Goal: Obtain resource: Download file/media

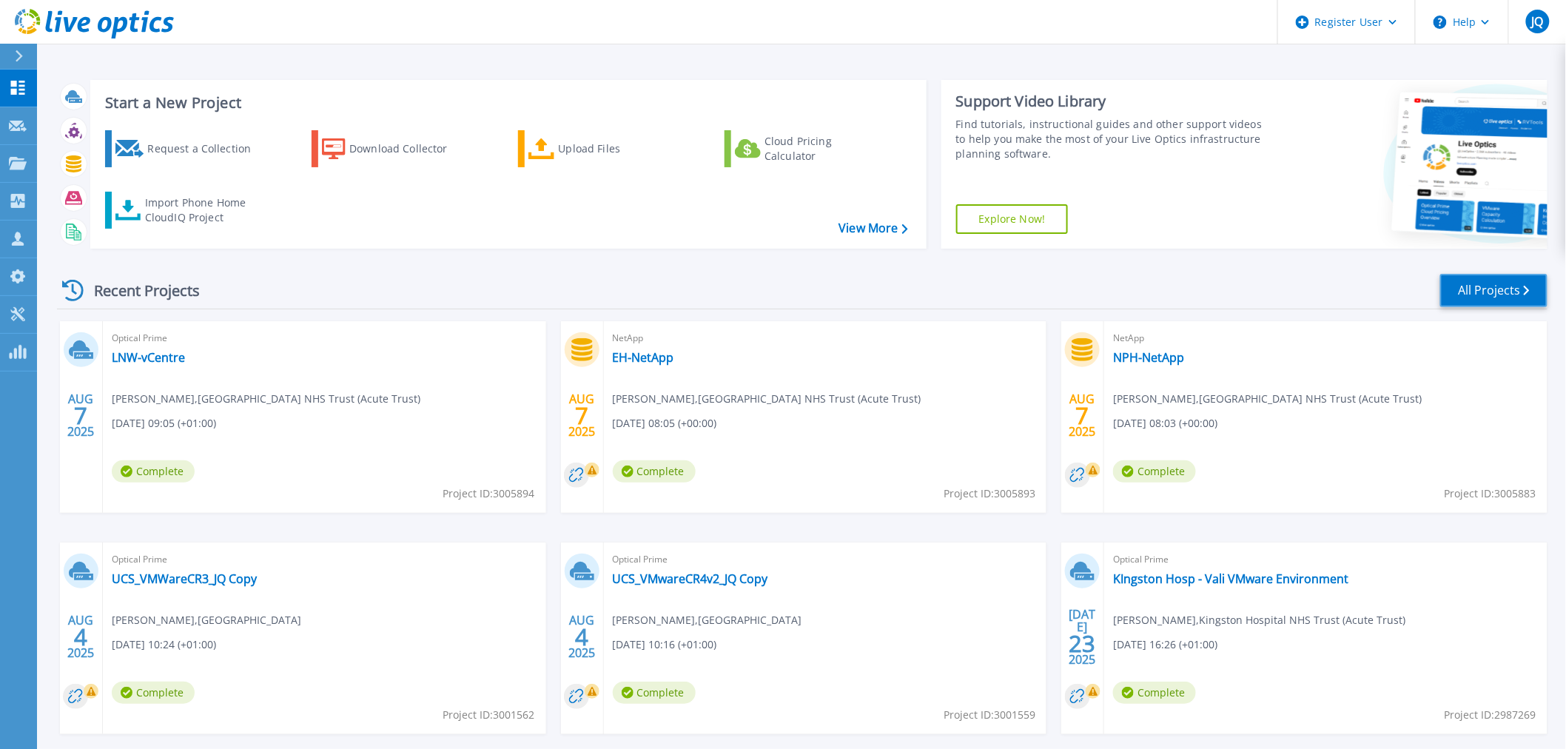
click at [1505, 294] on link "All Projects" at bounding box center [1493, 290] width 107 height 33
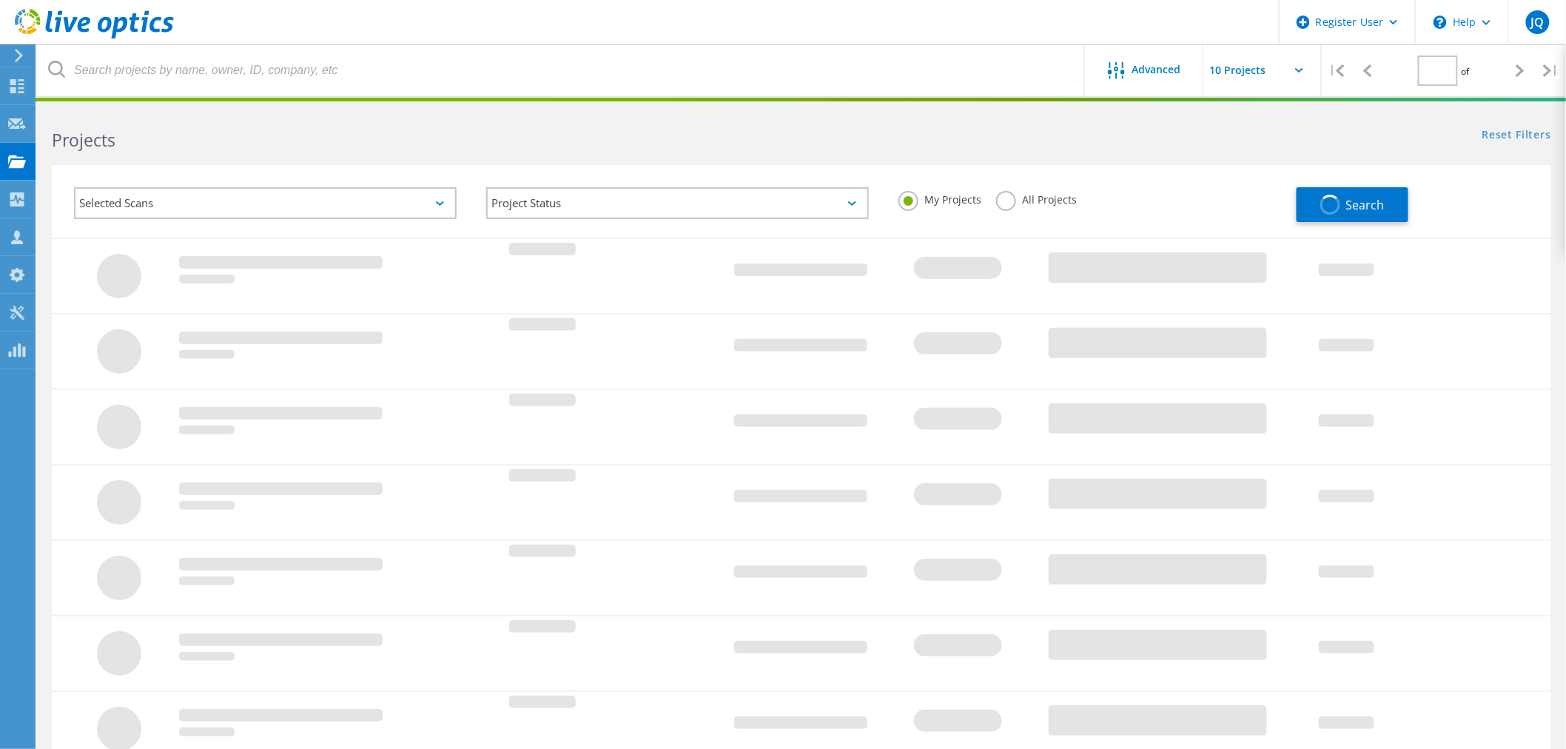
type input "1"
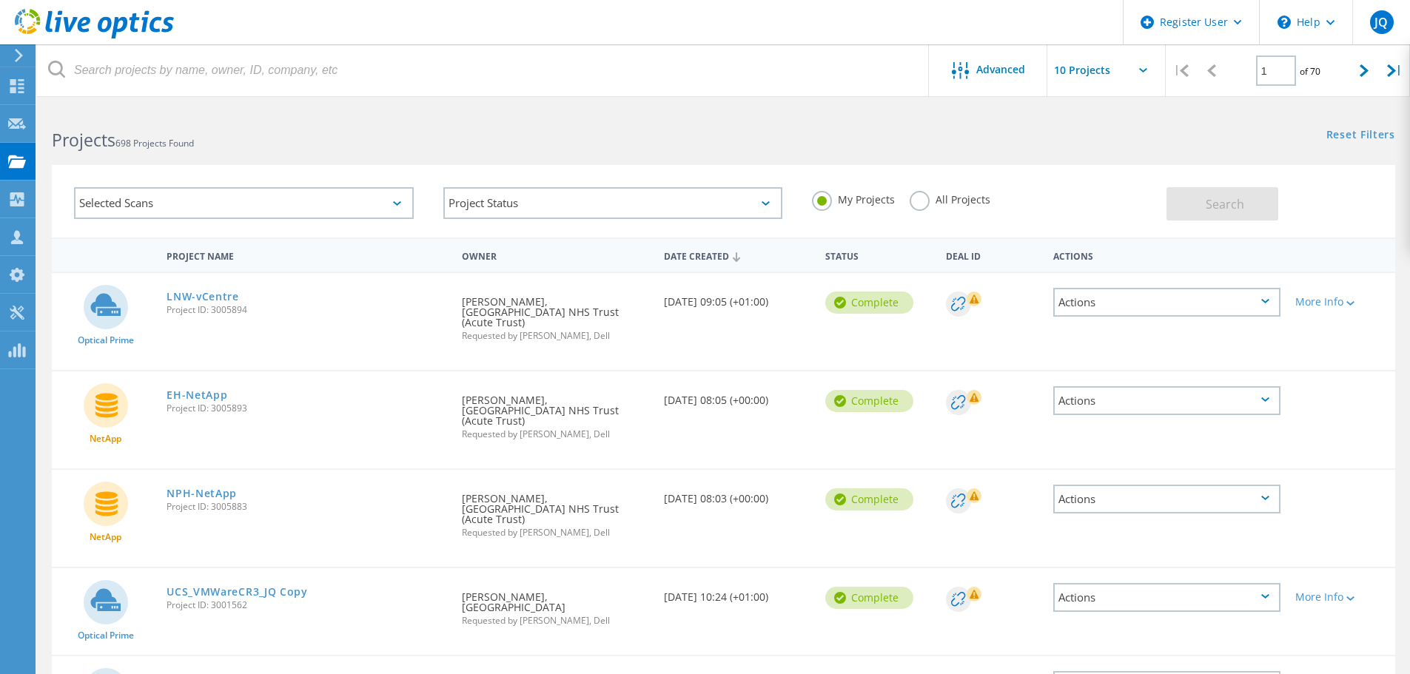
drag, startPoint x: 1557, startPoint y: 4, endPoint x: 371, endPoint y: 354, distance: 1236.8
click at [372, 353] on div "Optical Prime LNW-vCentre Project ID: 3005894 Requested By Peter Lindstrand, No…" at bounding box center [723, 321] width 1343 height 97
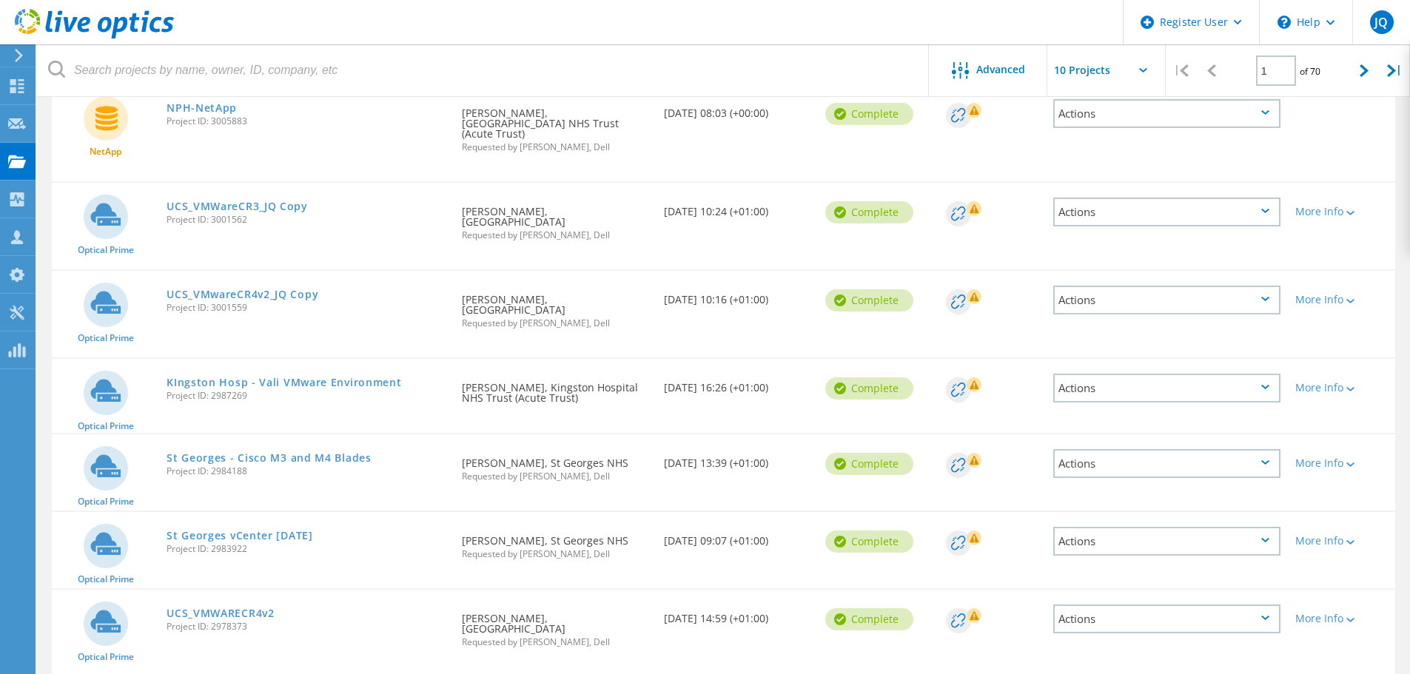
scroll to position [504, 0]
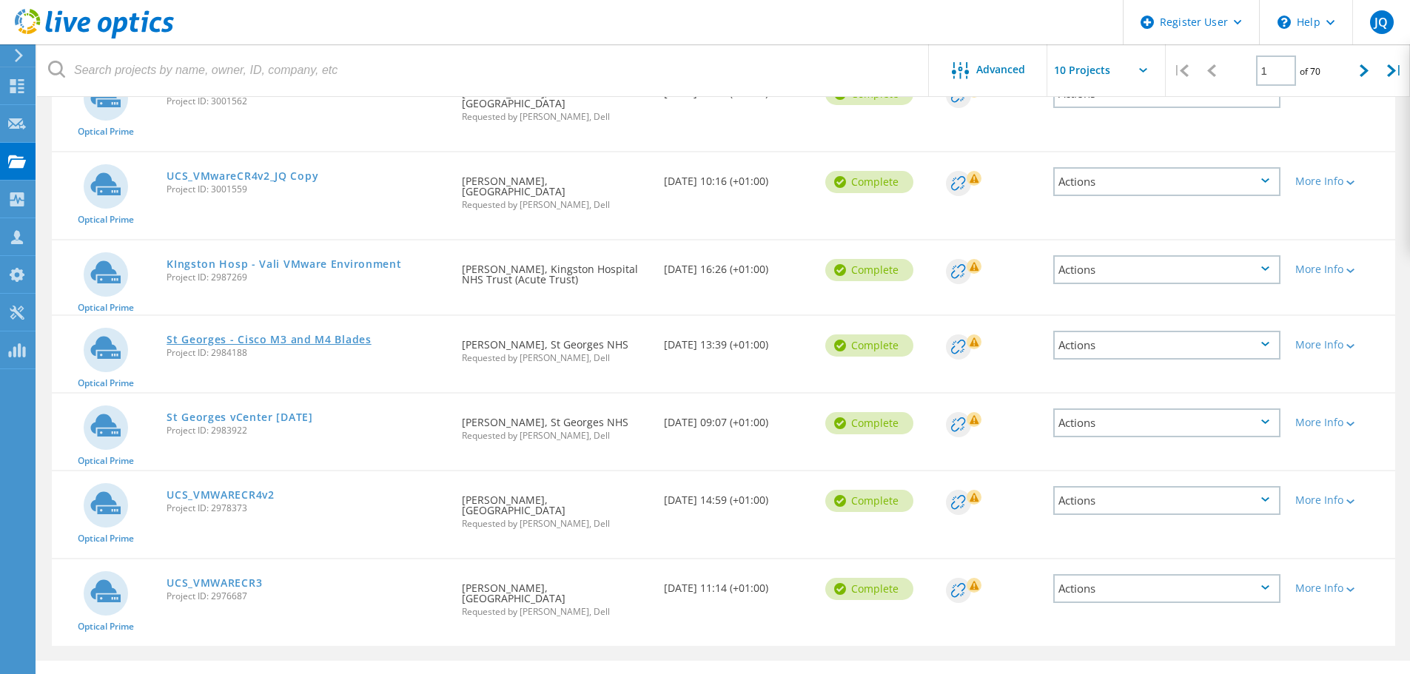
click at [310, 334] on link "St Georges - Cisco M3 and M4 Blades" at bounding box center [269, 339] width 205 height 10
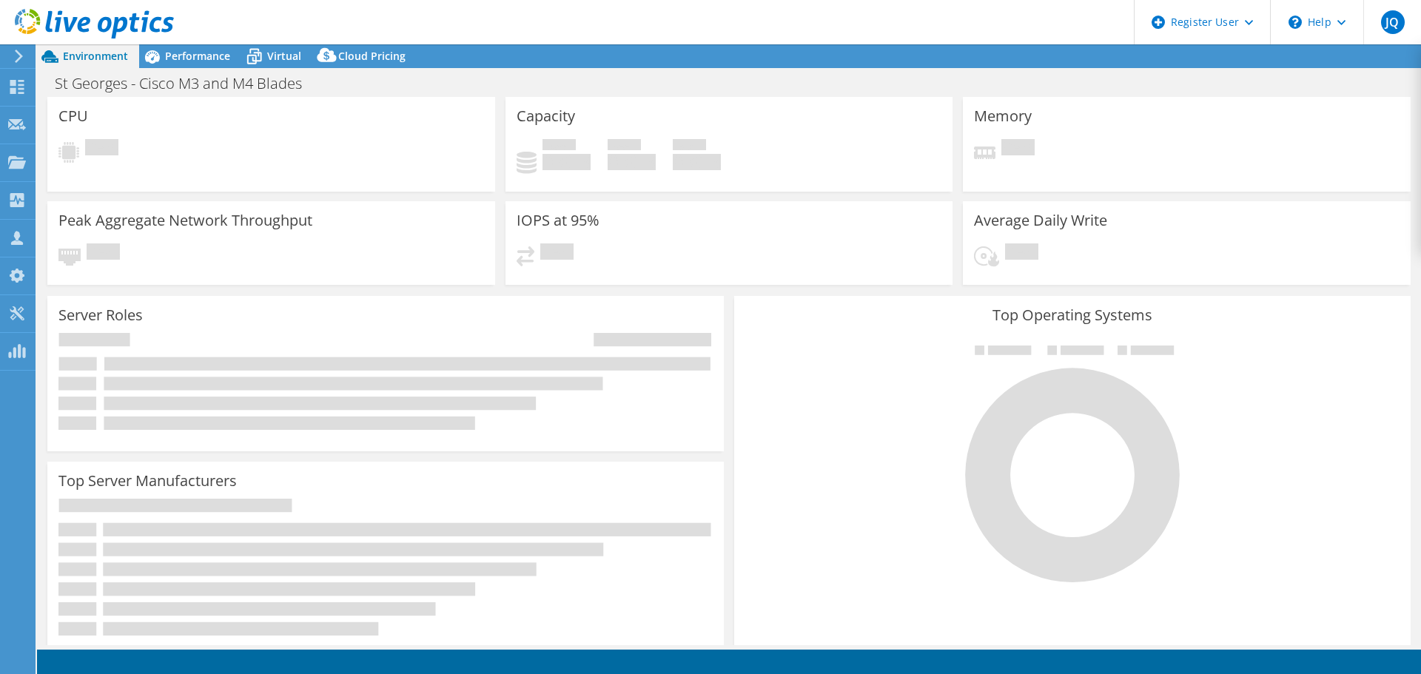
select select "EULondon"
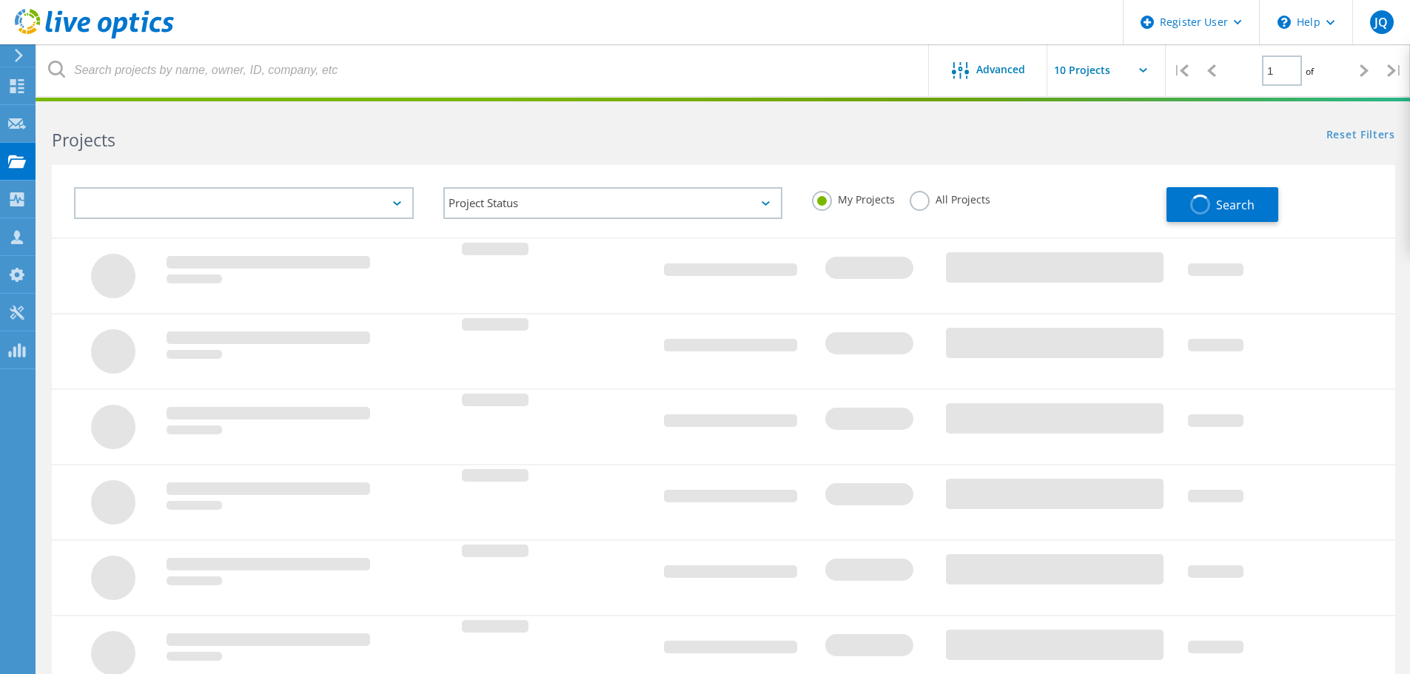
scroll to position [377, 0]
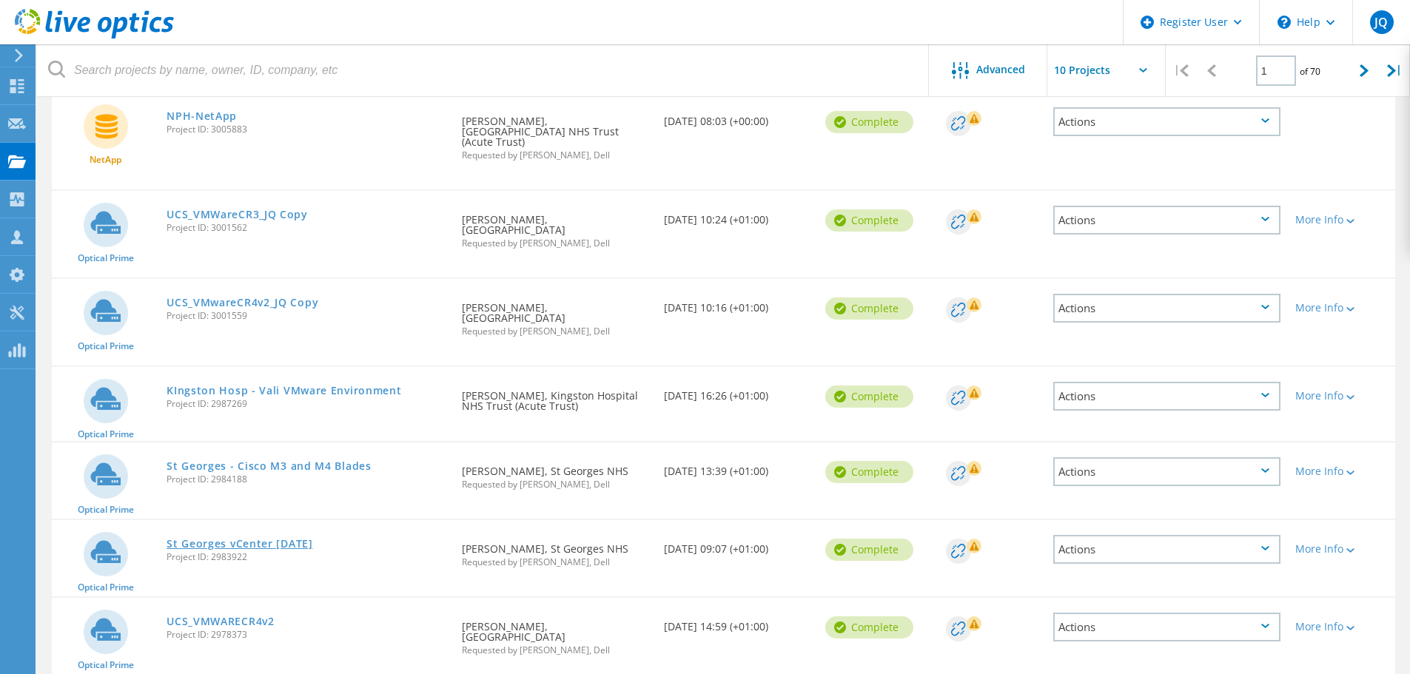
click at [243, 539] on link "St Georges vCenter May 2025" at bounding box center [240, 544] width 147 height 10
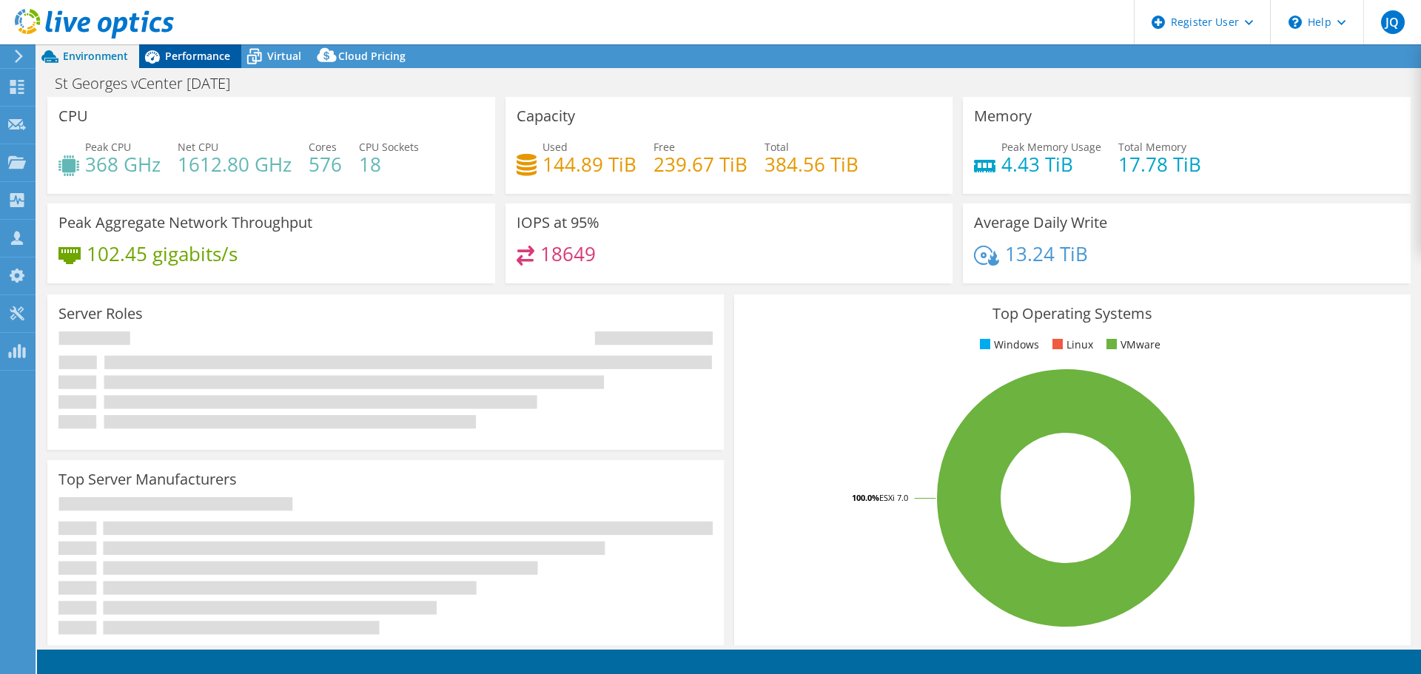
click at [220, 48] on div "Performance" at bounding box center [190, 56] width 102 height 24
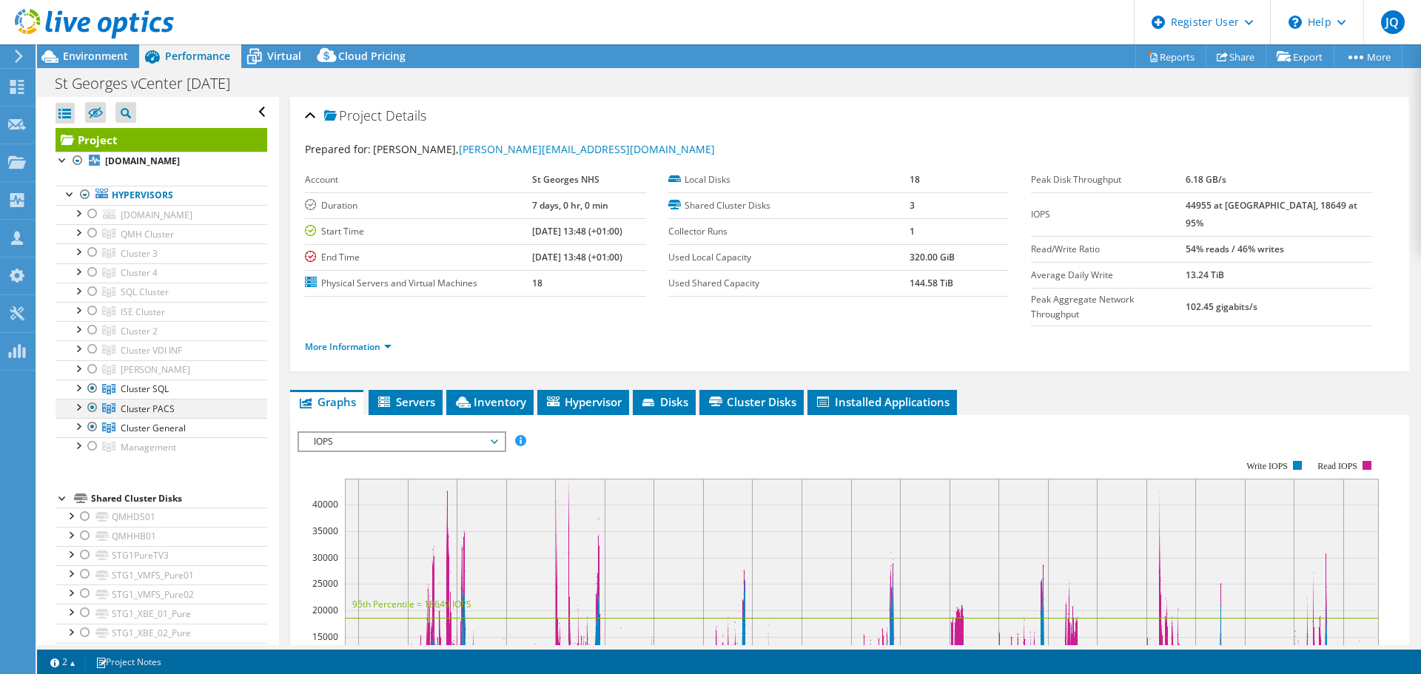
click at [97, 411] on div at bounding box center [92, 408] width 15 height 18
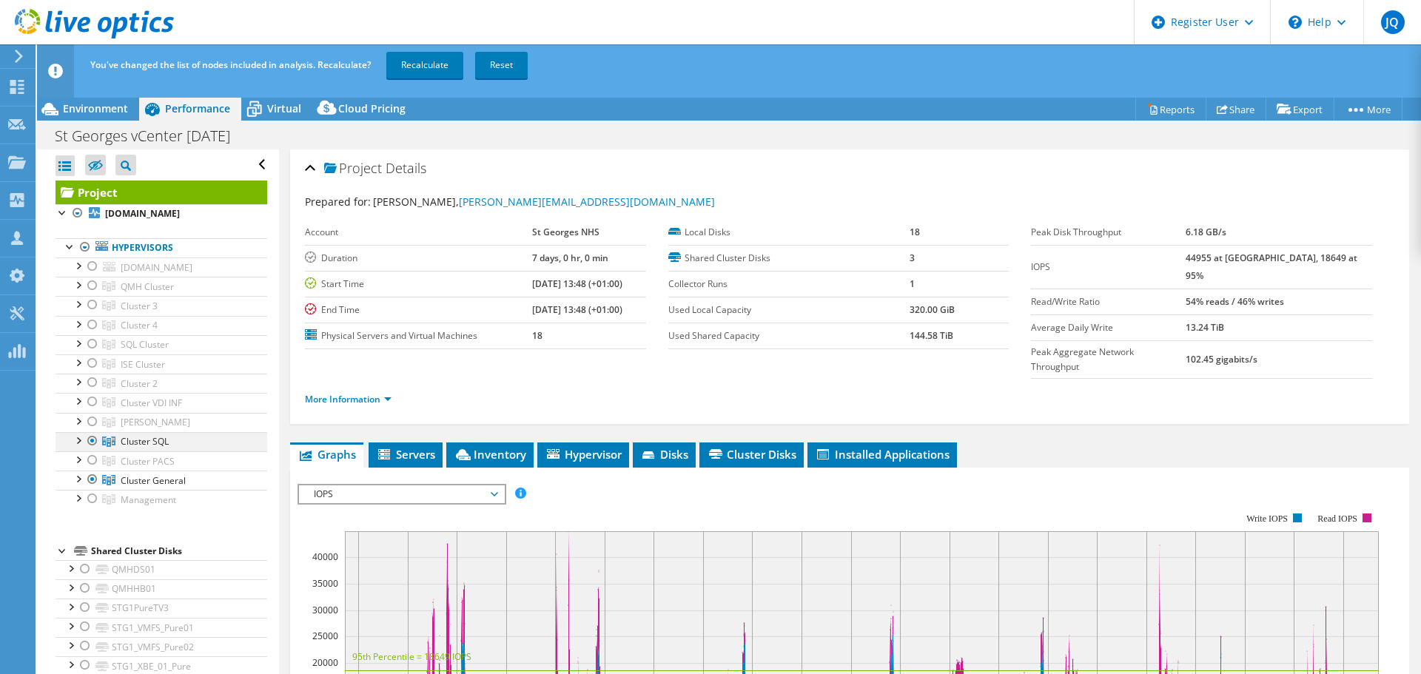
click at [92, 443] on div at bounding box center [92, 441] width 15 height 18
click at [436, 67] on link "Recalculate" at bounding box center [424, 65] width 77 height 27
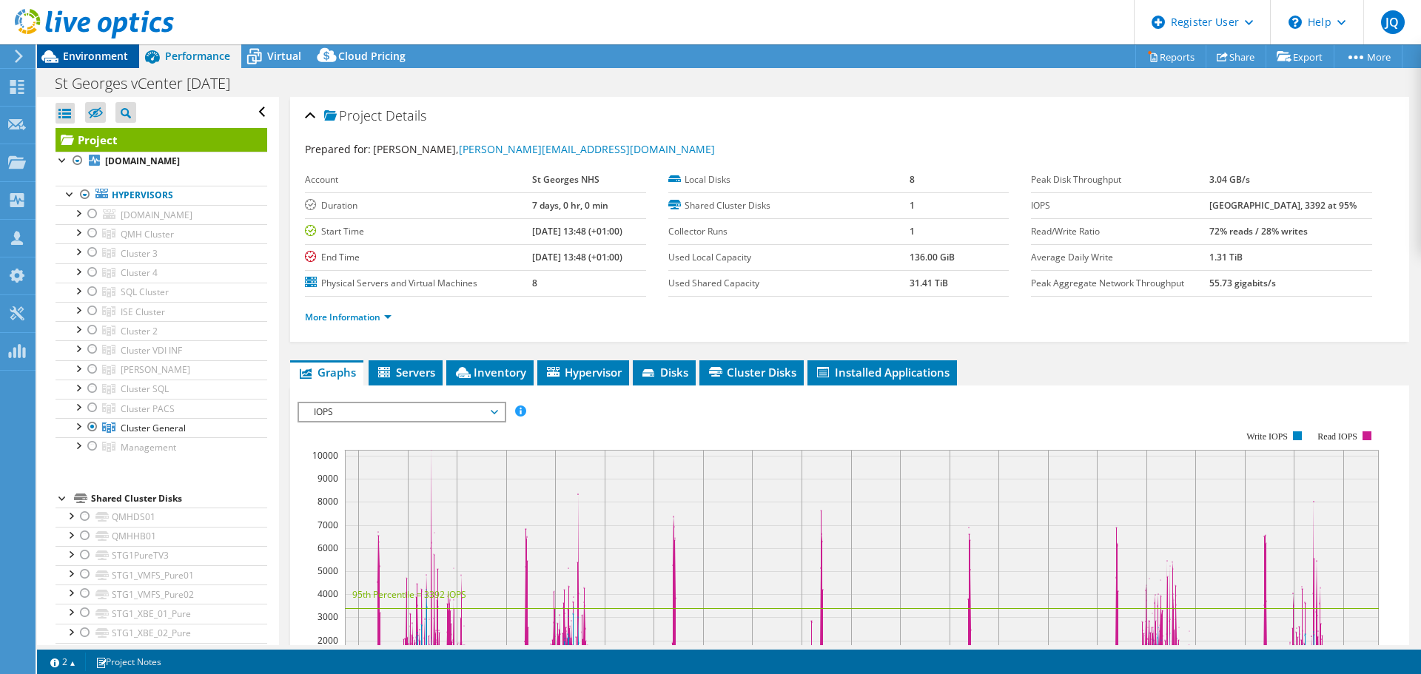
click at [95, 58] on span "Environment" at bounding box center [95, 56] width 65 height 14
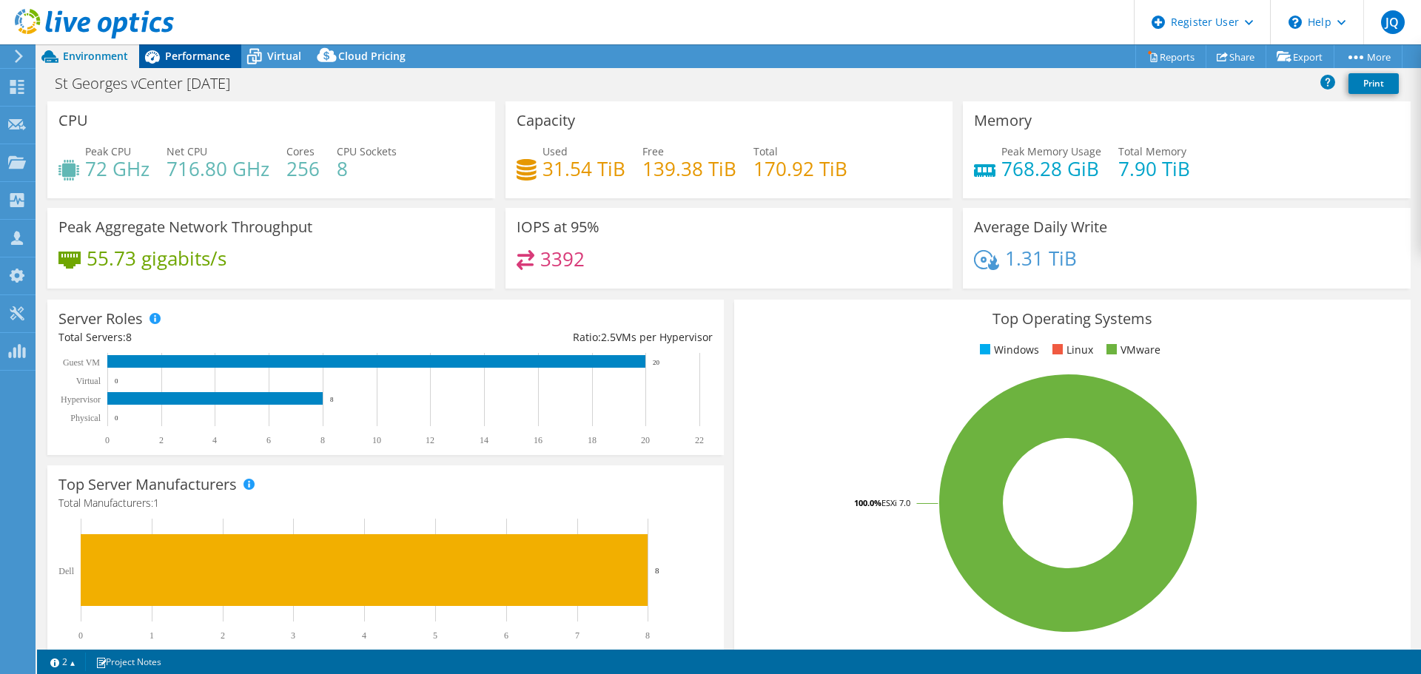
click at [186, 58] on span "Performance" at bounding box center [197, 56] width 65 height 14
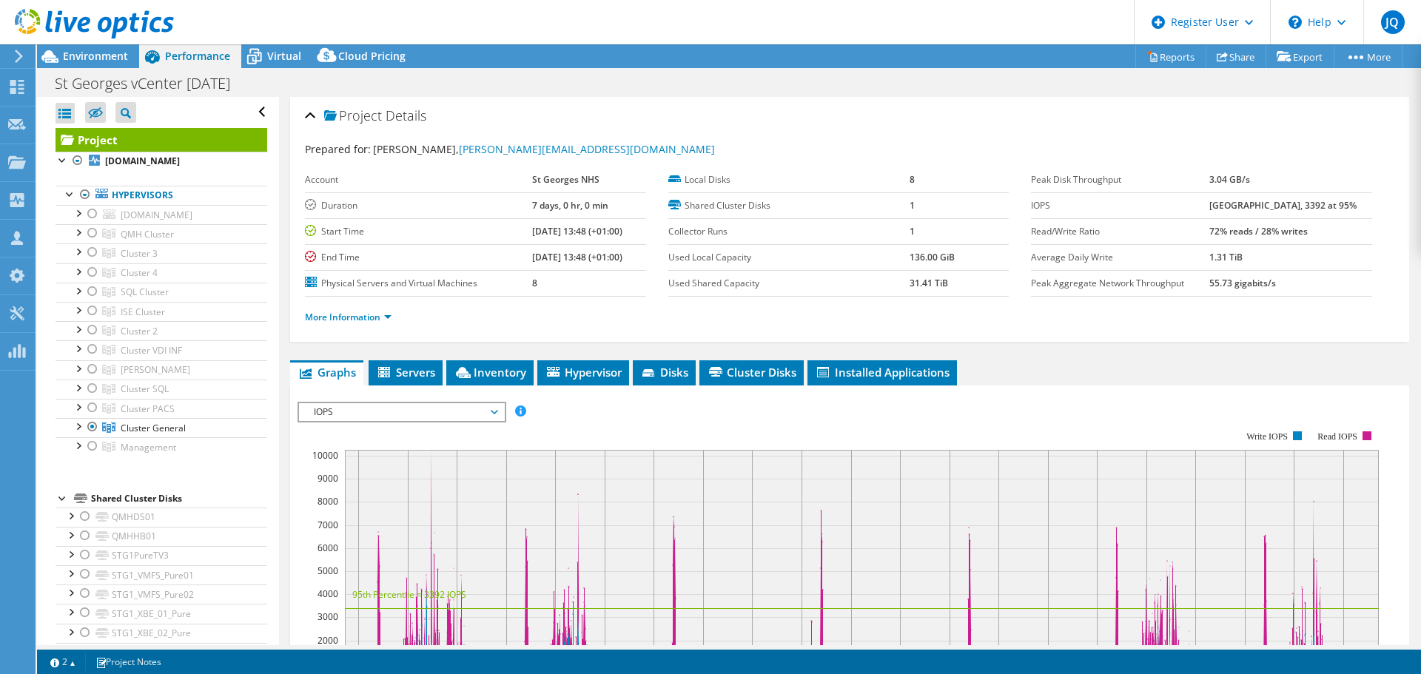
click at [102, 47] on div at bounding box center [87, 25] width 174 height 50
click at [102, 49] on div at bounding box center [87, 25] width 174 height 50
click at [104, 54] on span "Environment" at bounding box center [95, 56] width 65 height 14
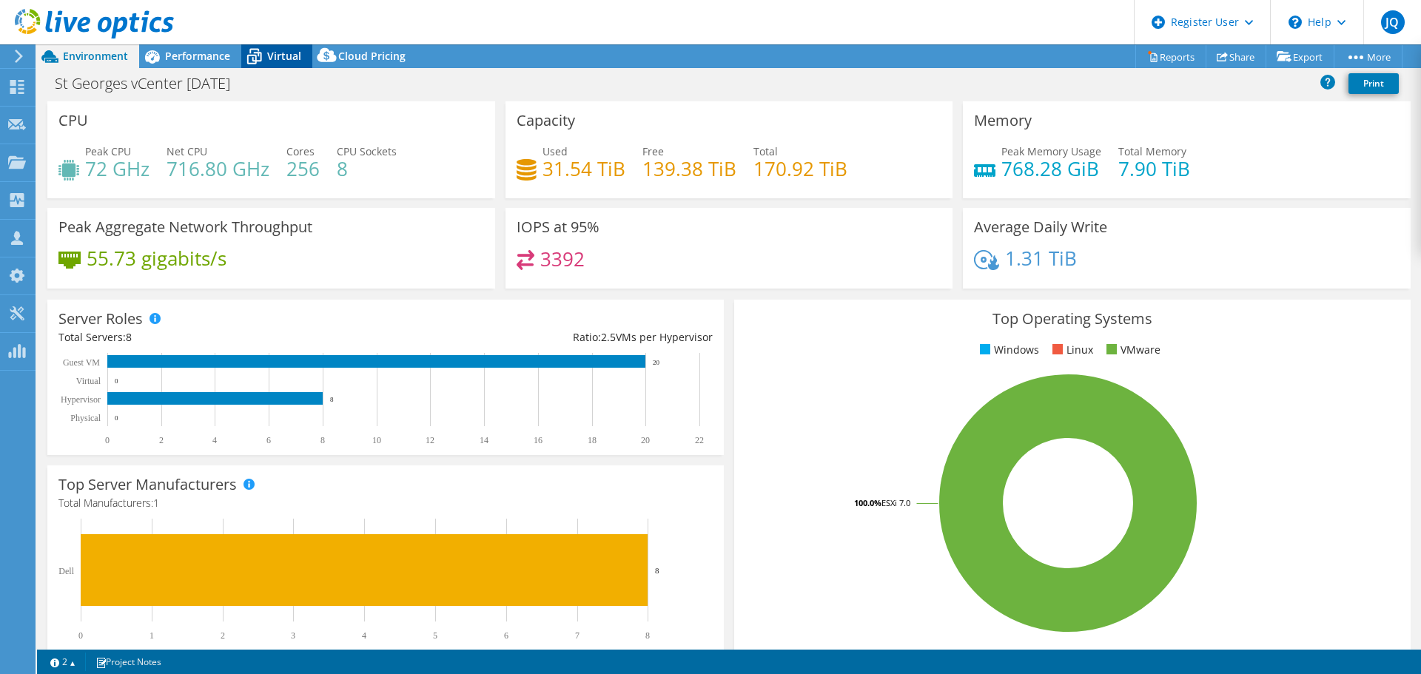
click at [279, 56] on span "Virtual" at bounding box center [284, 56] width 34 height 14
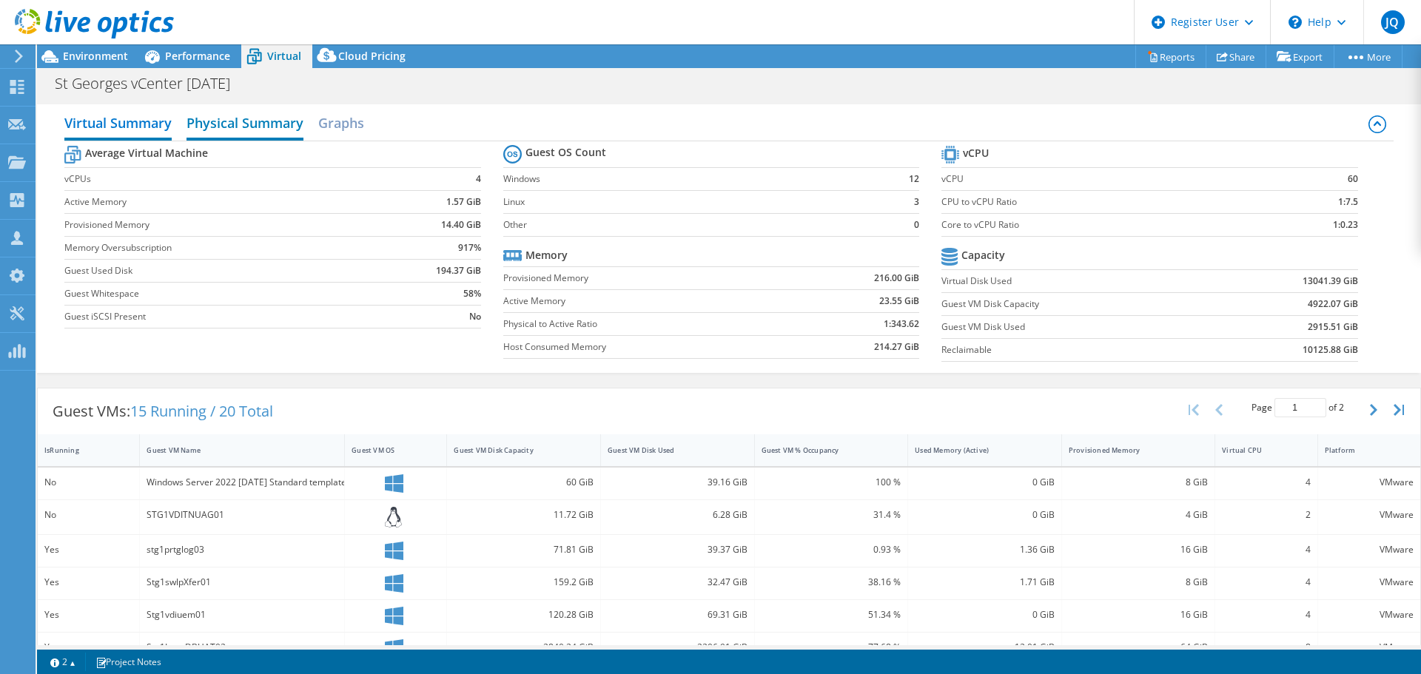
click at [273, 117] on h2 "Physical Summary" at bounding box center [244, 124] width 117 height 33
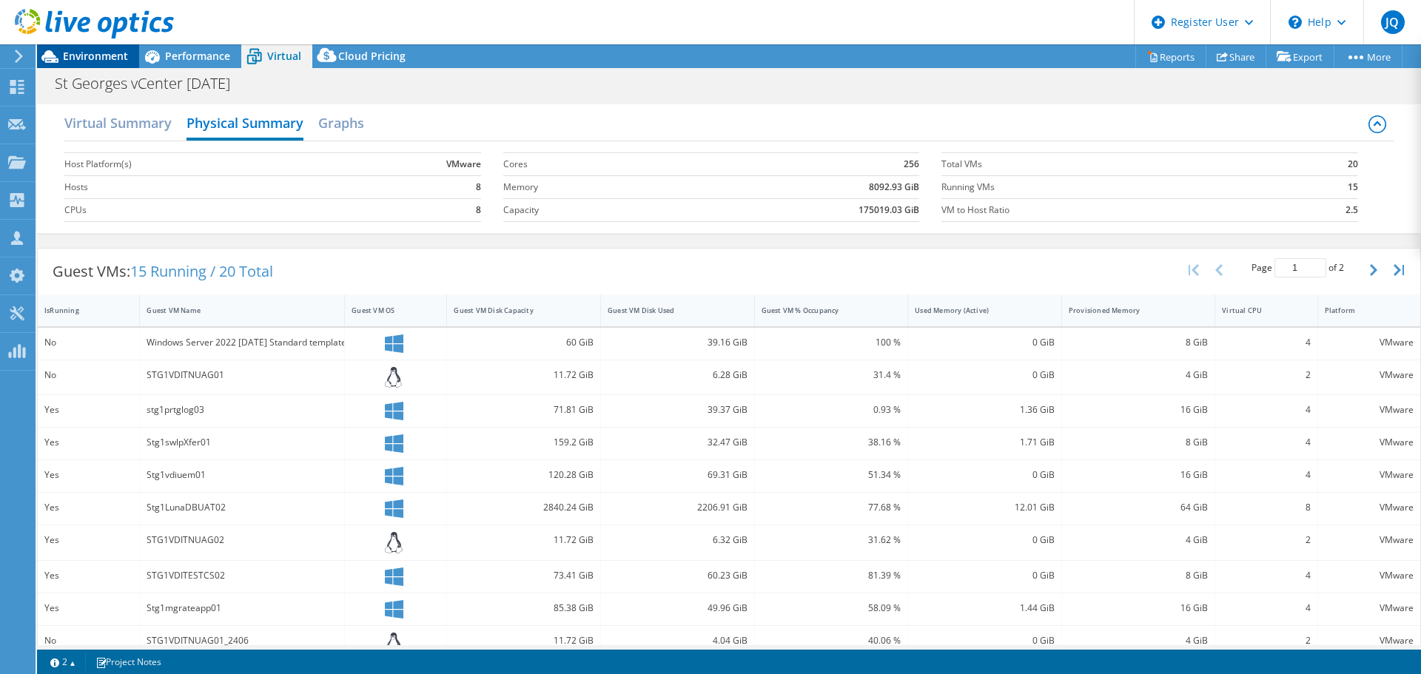
click at [104, 63] on div "Environment" at bounding box center [88, 56] width 102 height 24
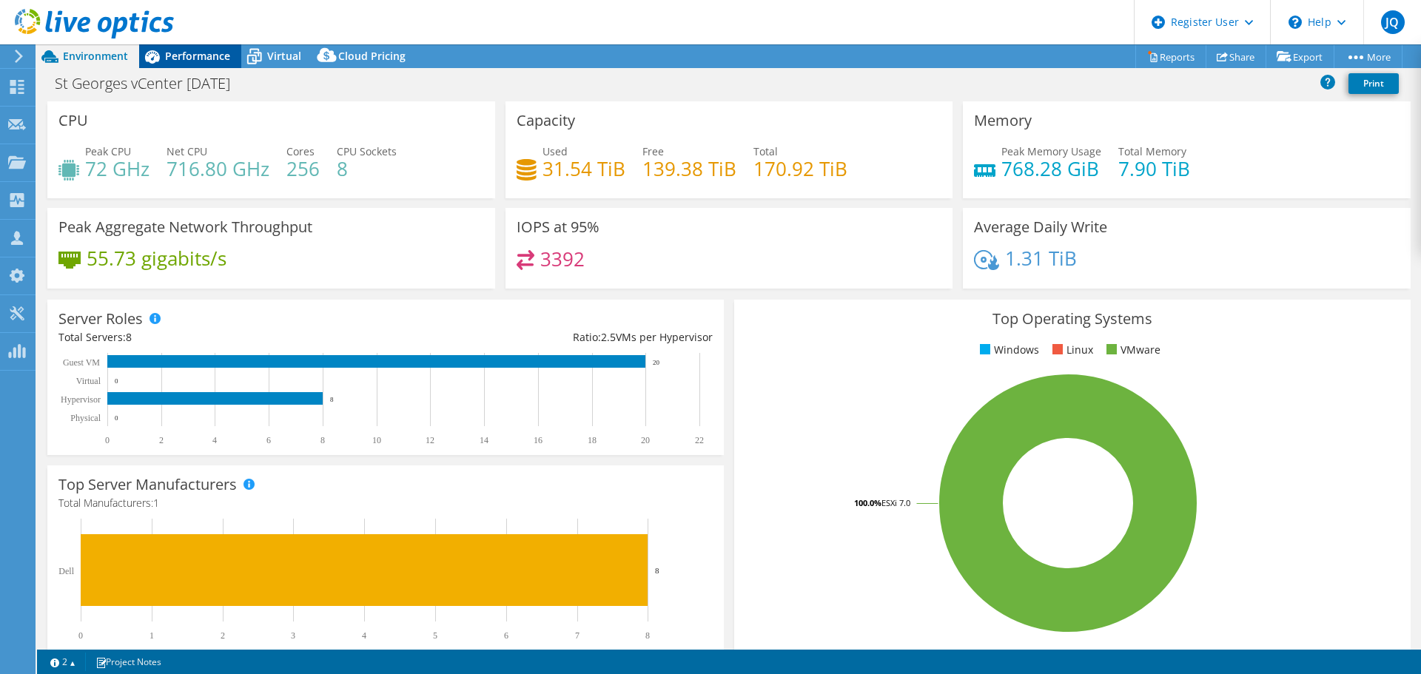
click at [165, 51] on span "Performance" at bounding box center [197, 56] width 65 height 14
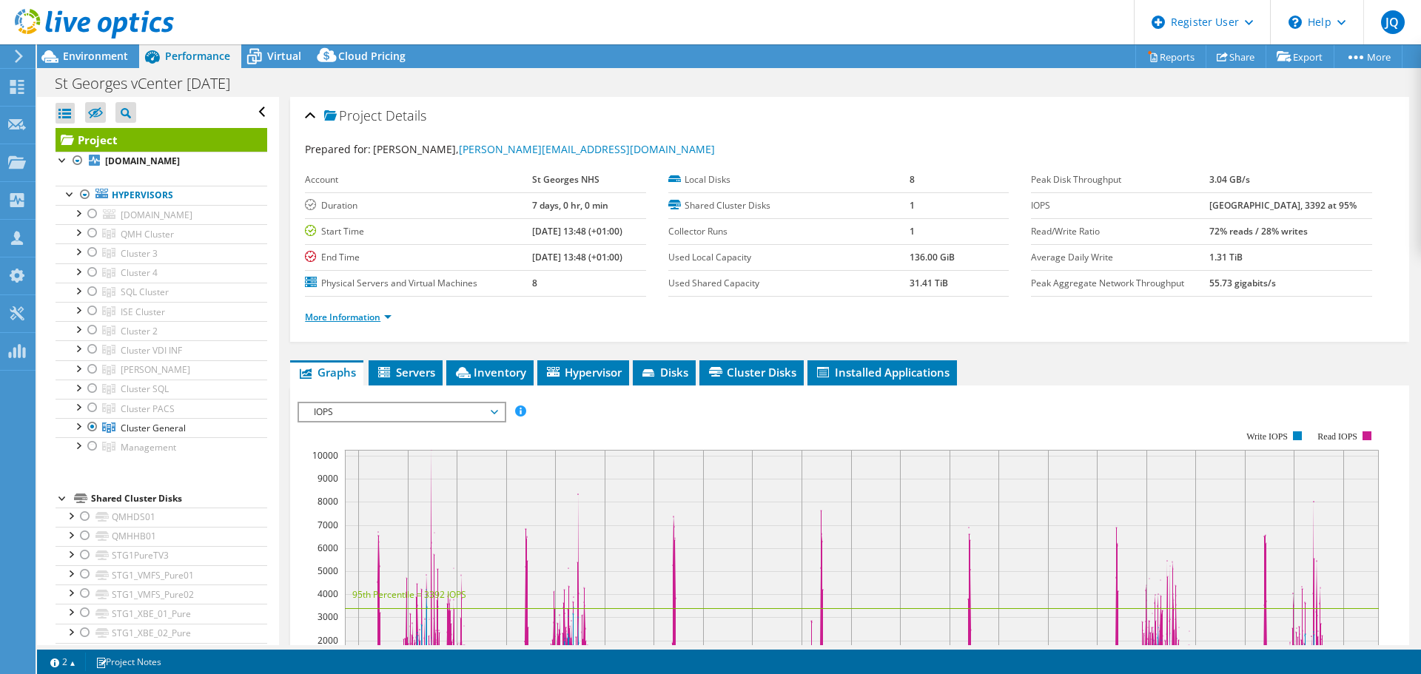
click at [391, 317] on link "More Information" at bounding box center [348, 317] width 87 height 13
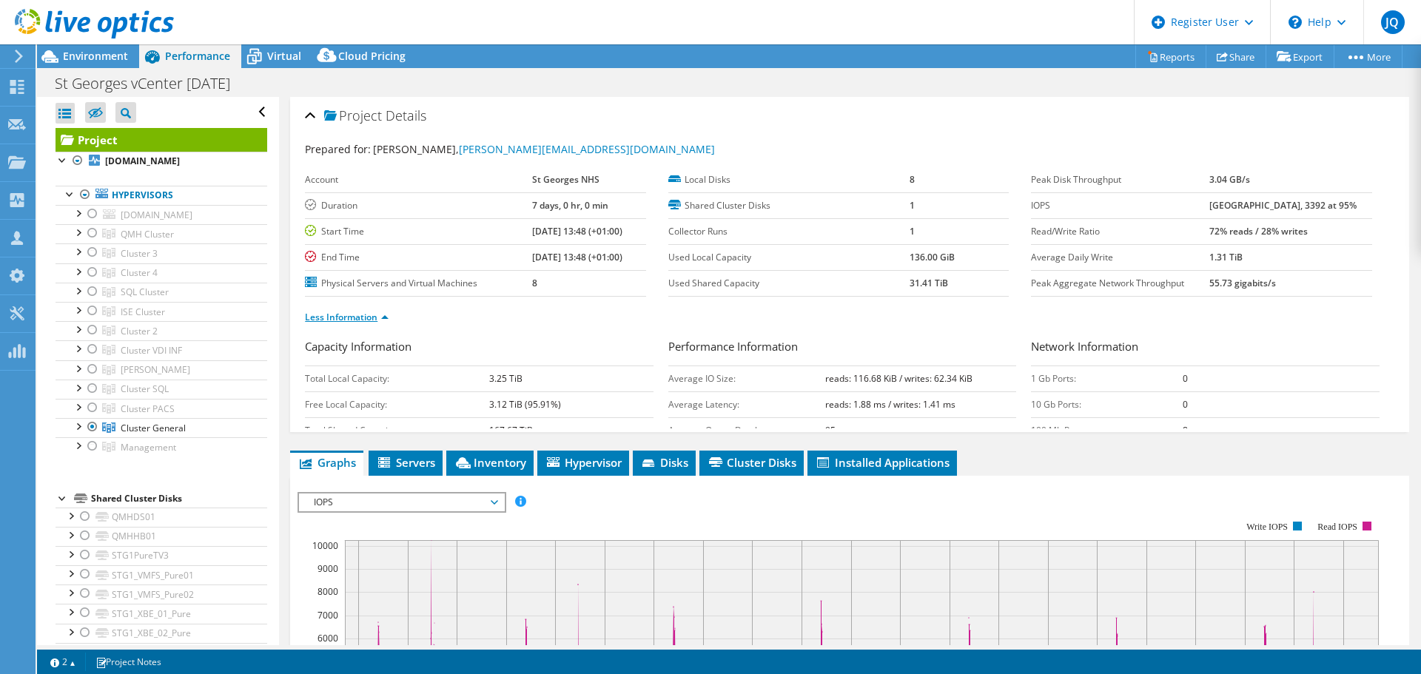
click at [391, 317] on li "Less Information" at bounding box center [351, 317] width 93 height 16
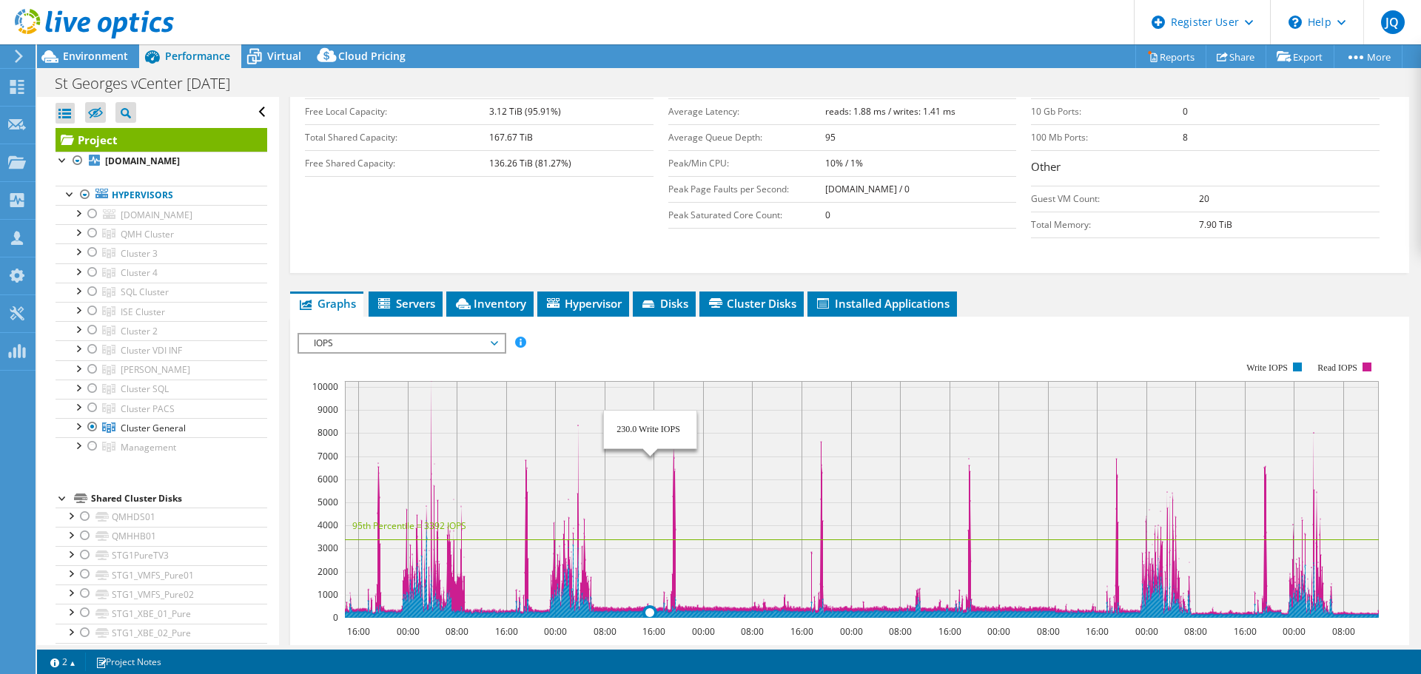
scroll to position [444, 0]
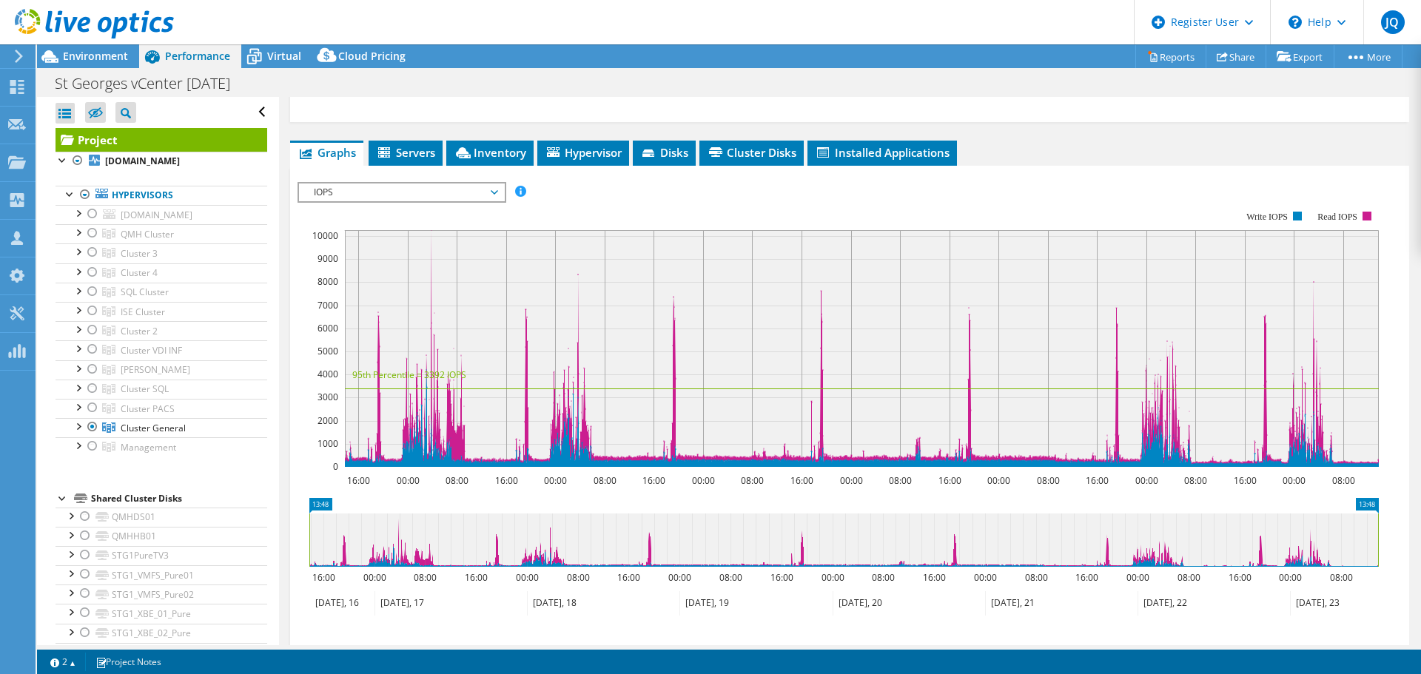
click at [465, 191] on span "IOPS" at bounding box center [401, 193] width 190 height 18
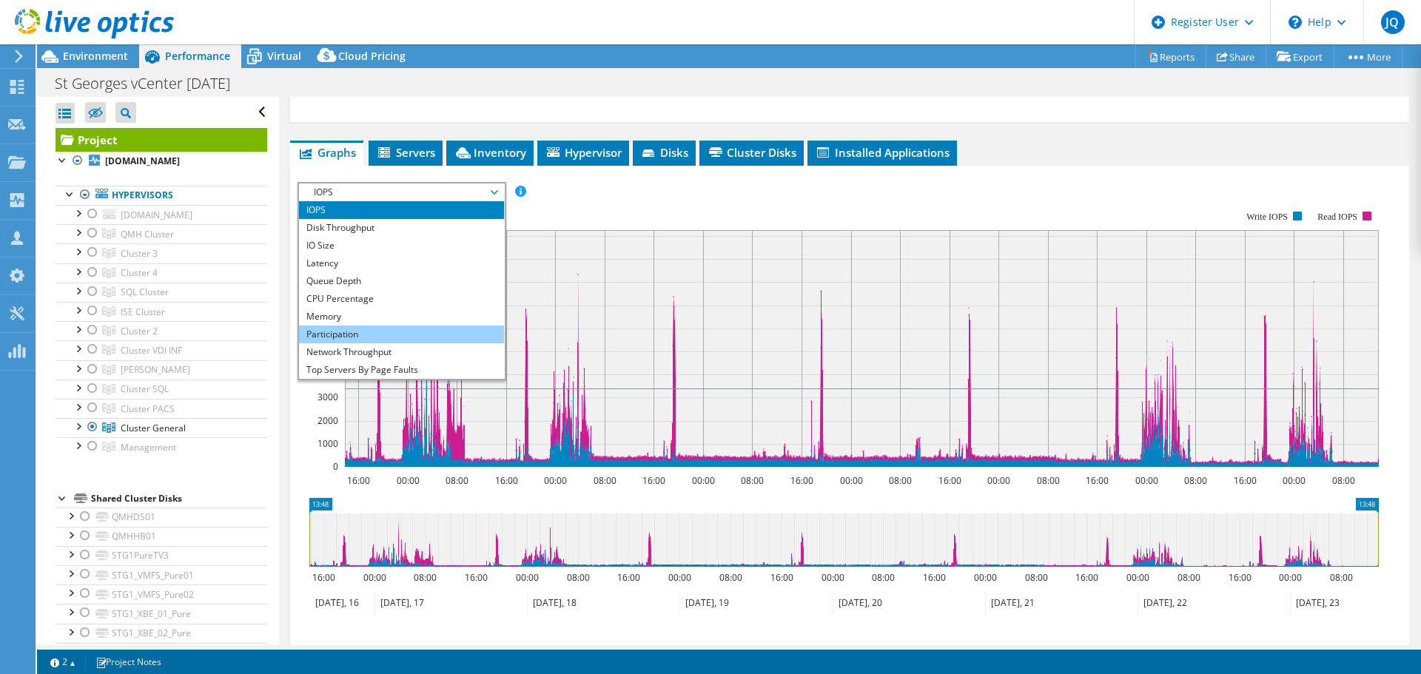
scroll to position [53, 0]
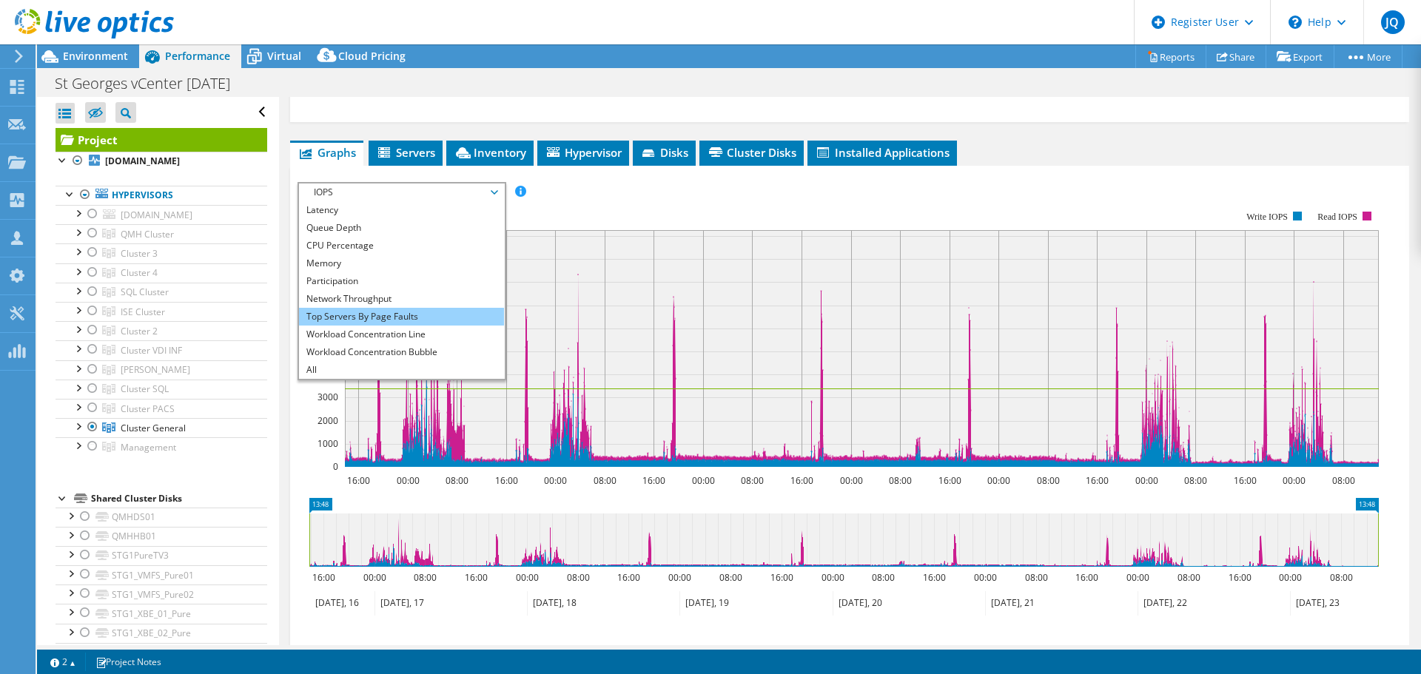
click at [406, 322] on li "Top Servers By Page Faults" at bounding box center [401, 317] width 205 height 18
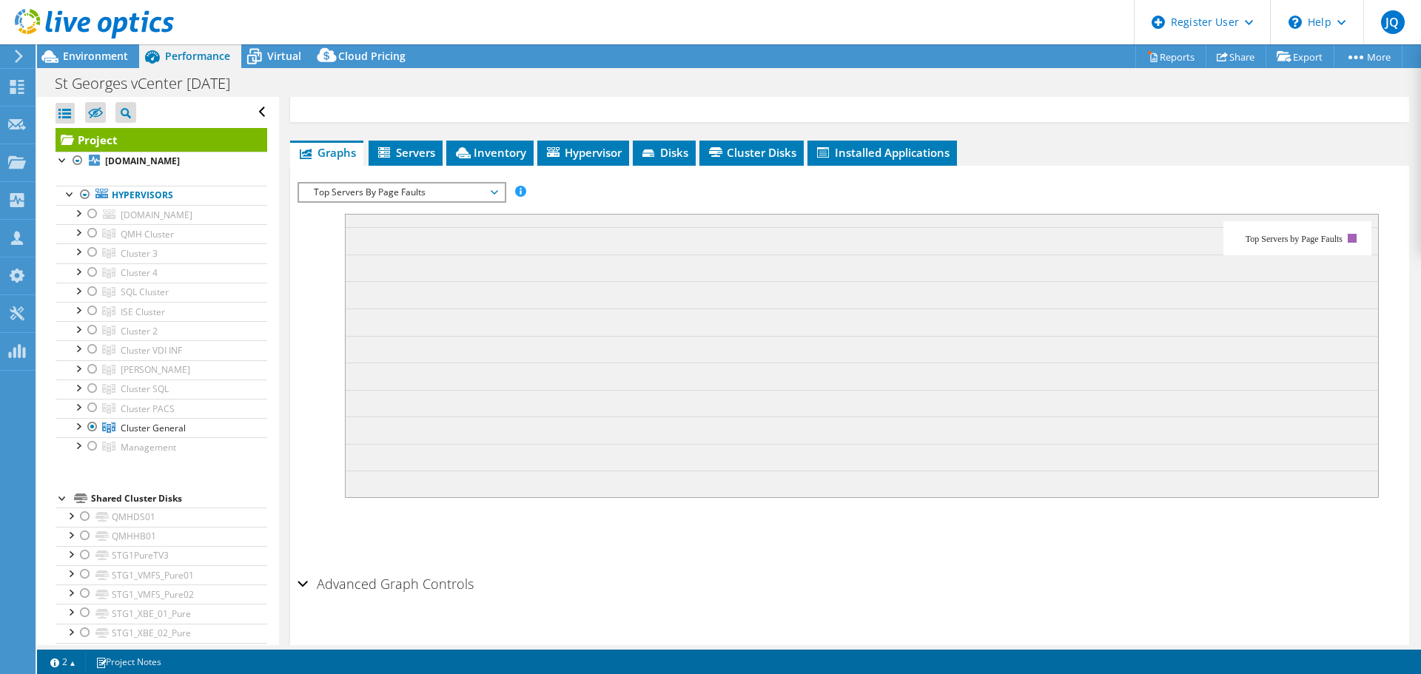
click at [498, 194] on icon at bounding box center [494, 192] width 7 height 4
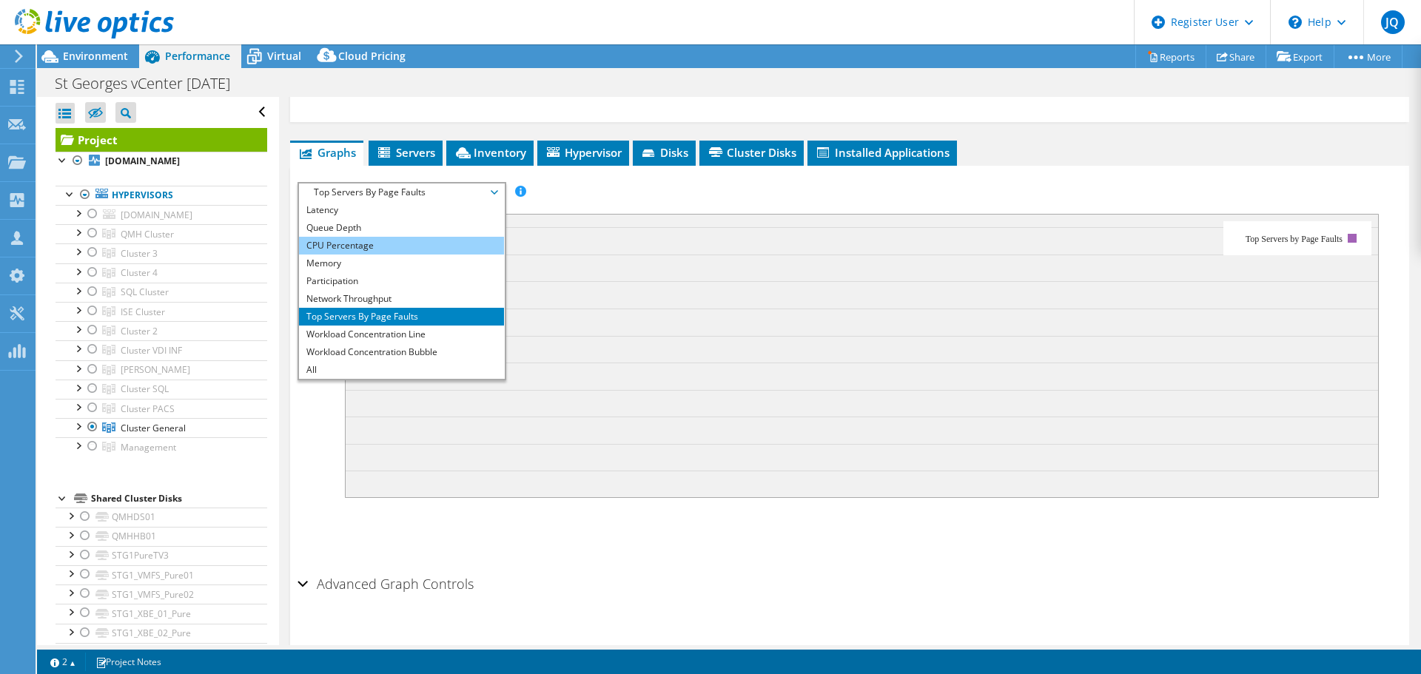
scroll to position [0, 0]
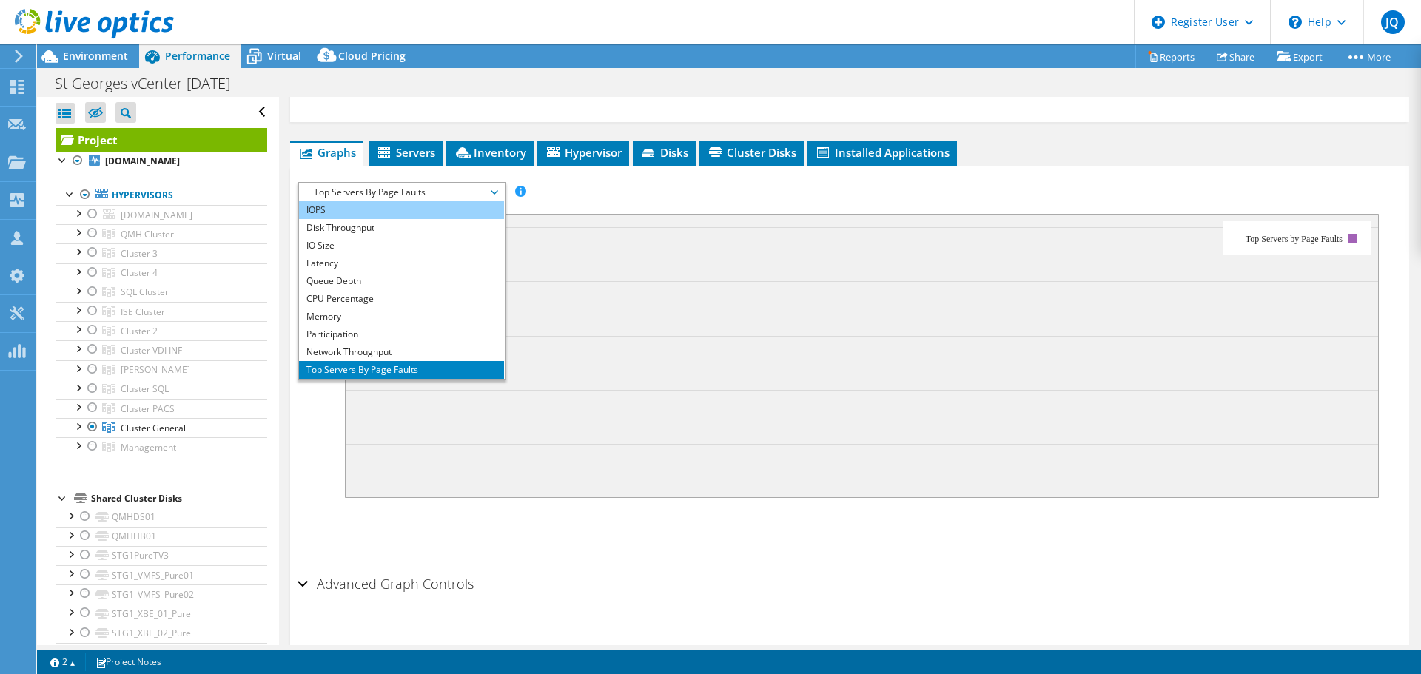
click at [383, 212] on li "IOPS" at bounding box center [401, 210] width 205 height 18
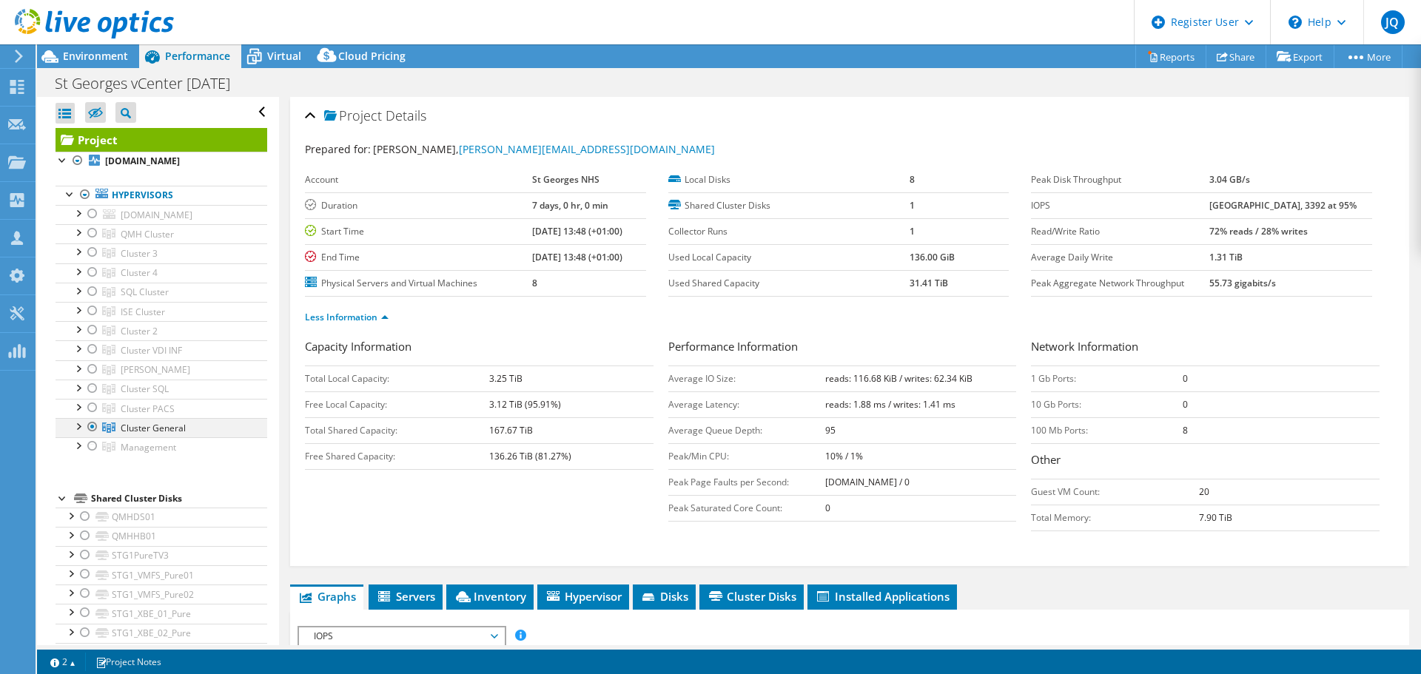
click at [78, 429] on div at bounding box center [77, 425] width 15 height 15
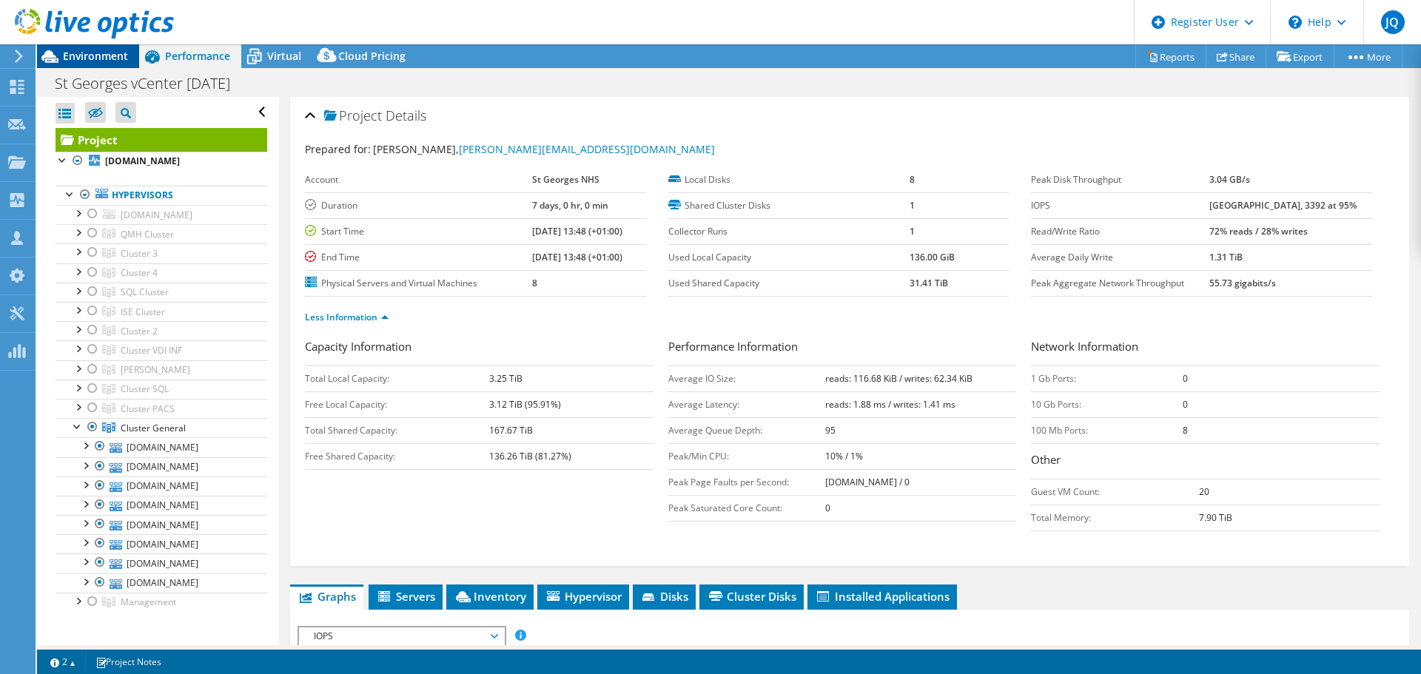
click at [71, 61] on span "Environment" at bounding box center [95, 56] width 65 height 14
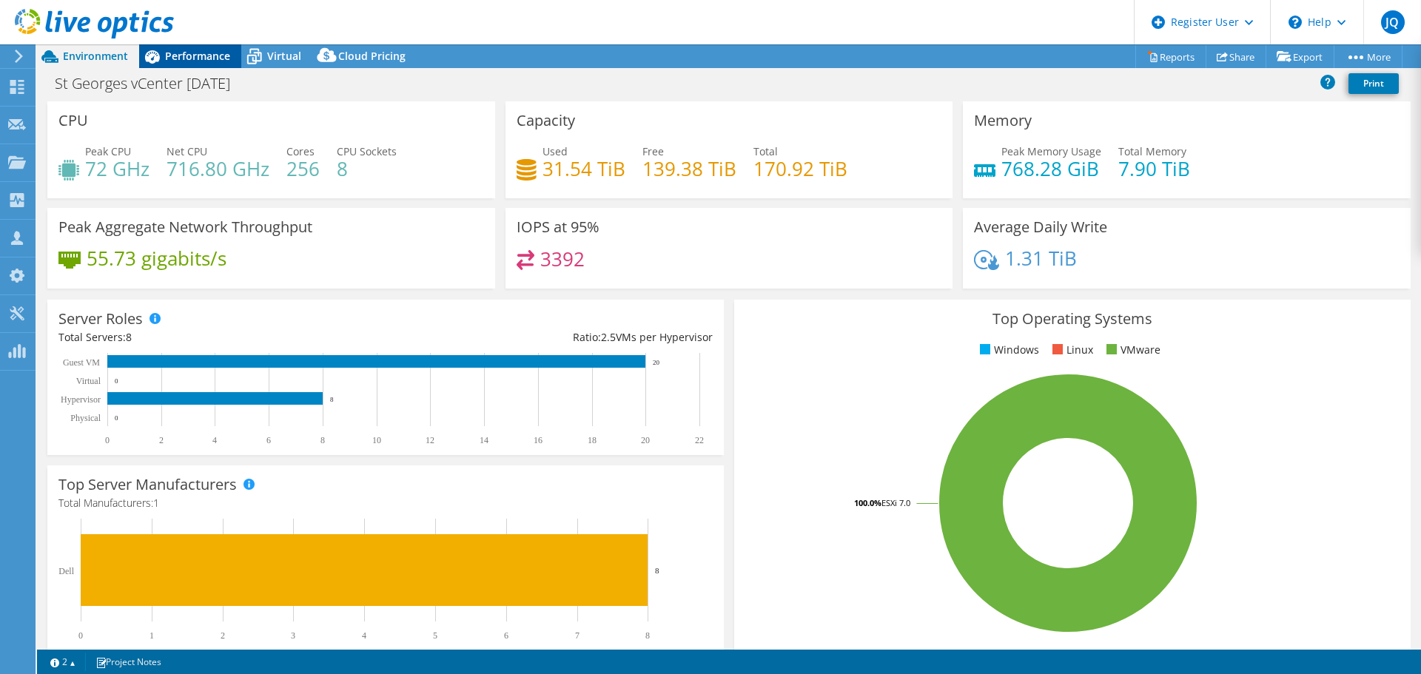
click at [218, 56] on span "Performance" at bounding box center [197, 56] width 65 height 14
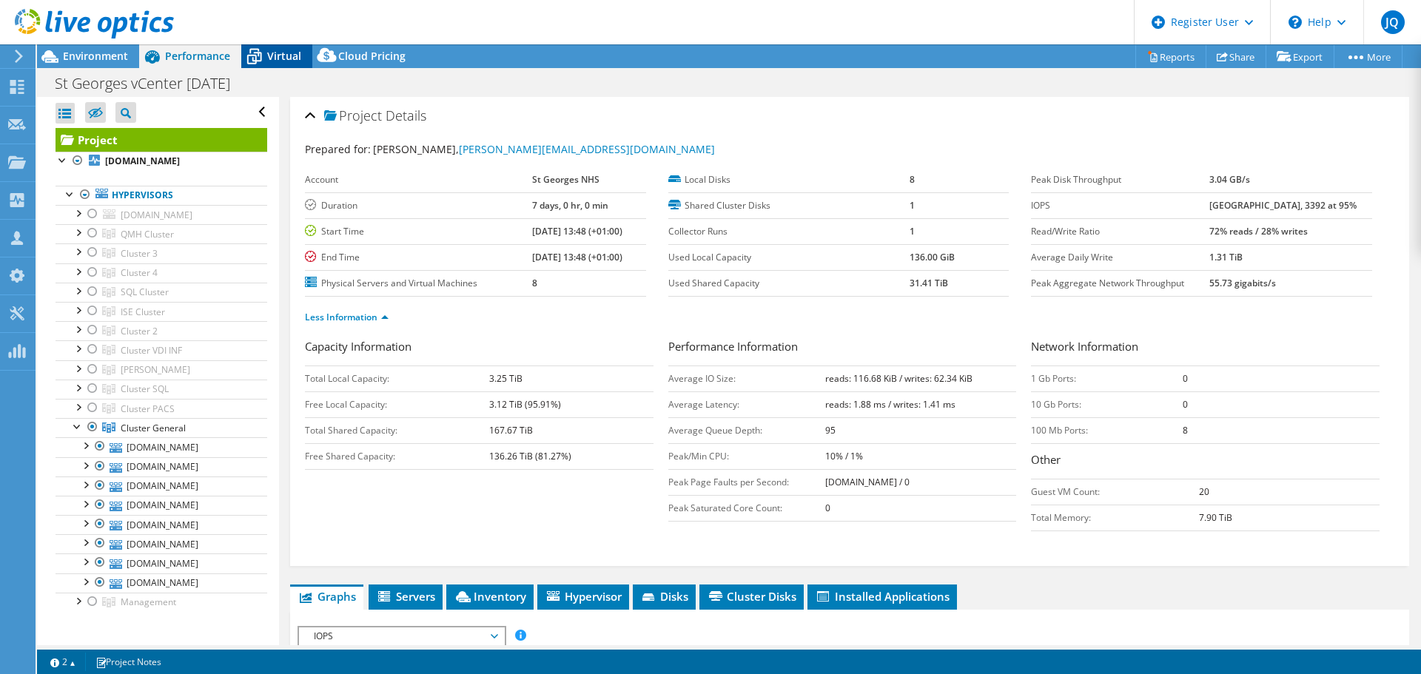
click at [272, 52] on span "Virtual" at bounding box center [284, 56] width 34 height 14
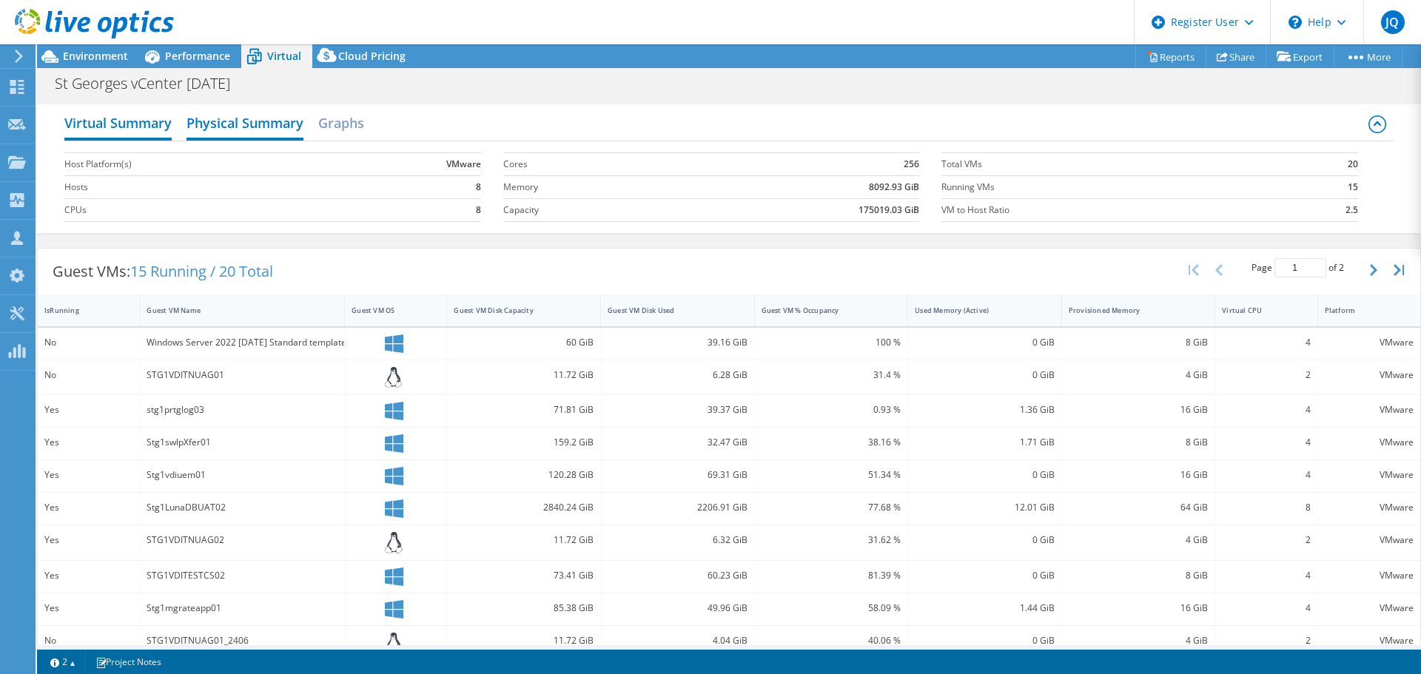
click at [117, 119] on h2 "Virtual Summary" at bounding box center [117, 124] width 107 height 33
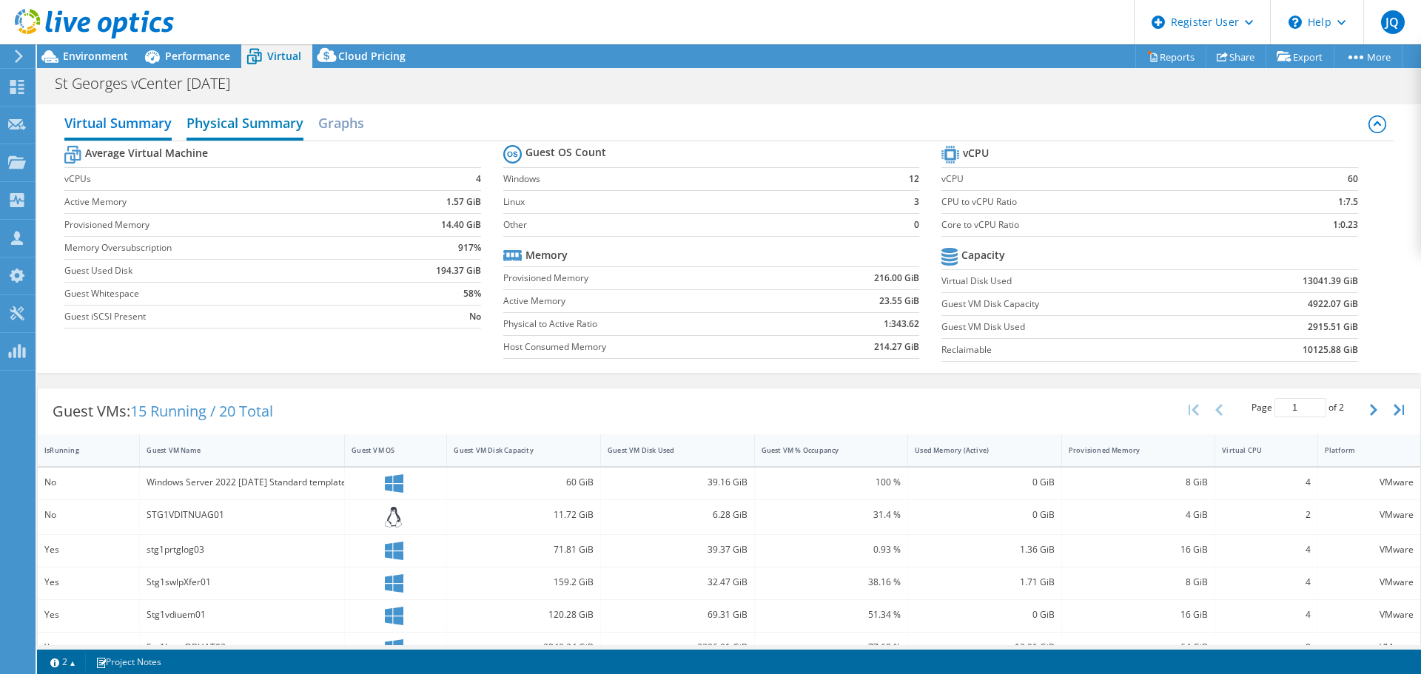
click at [249, 119] on h2 "Physical Summary" at bounding box center [244, 124] width 117 height 33
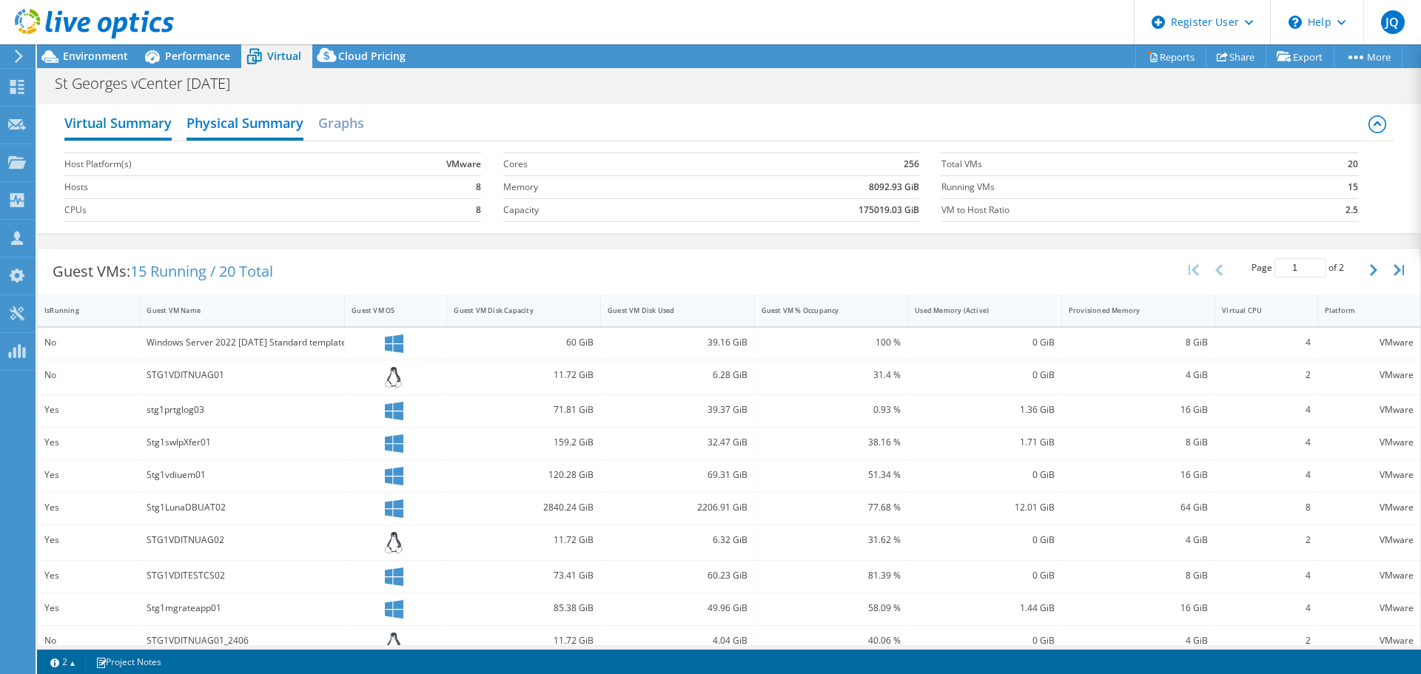
click at [110, 114] on h2 "Virtual Summary" at bounding box center [117, 124] width 107 height 33
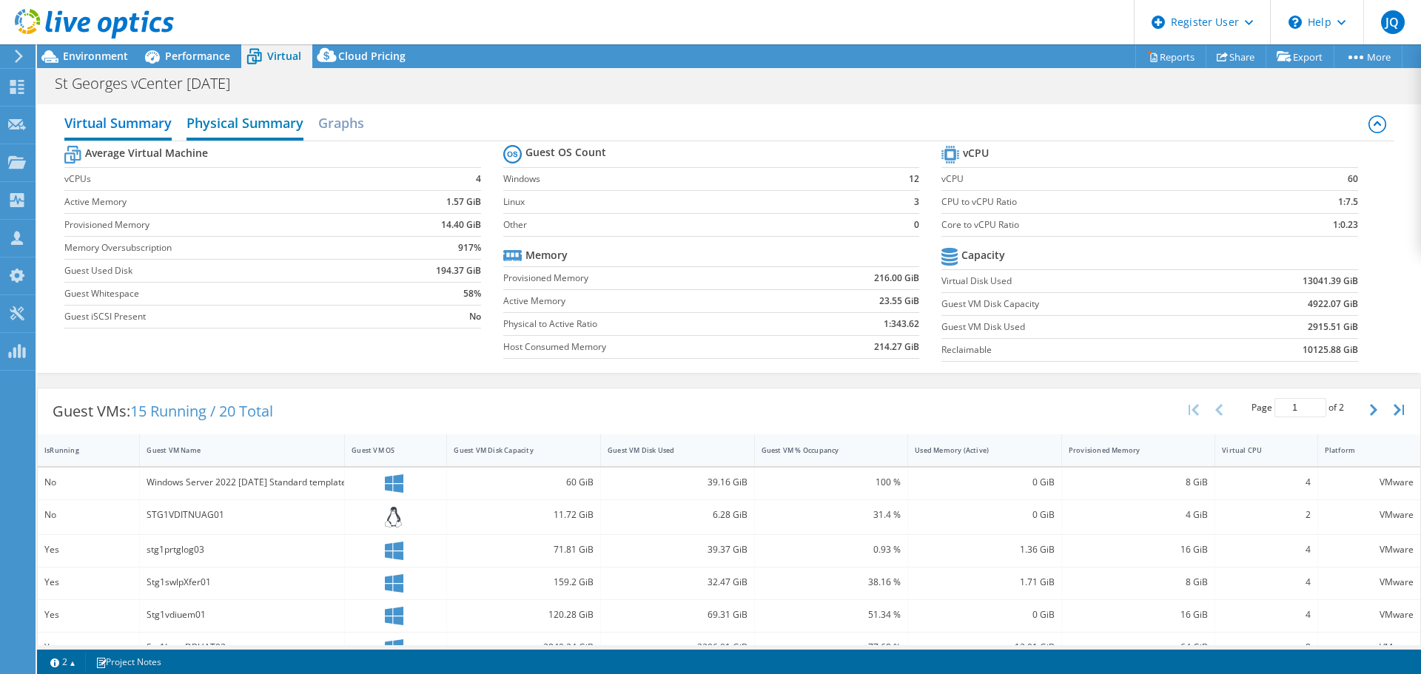
click at [239, 115] on h2 "Physical Summary" at bounding box center [244, 124] width 117 height 33
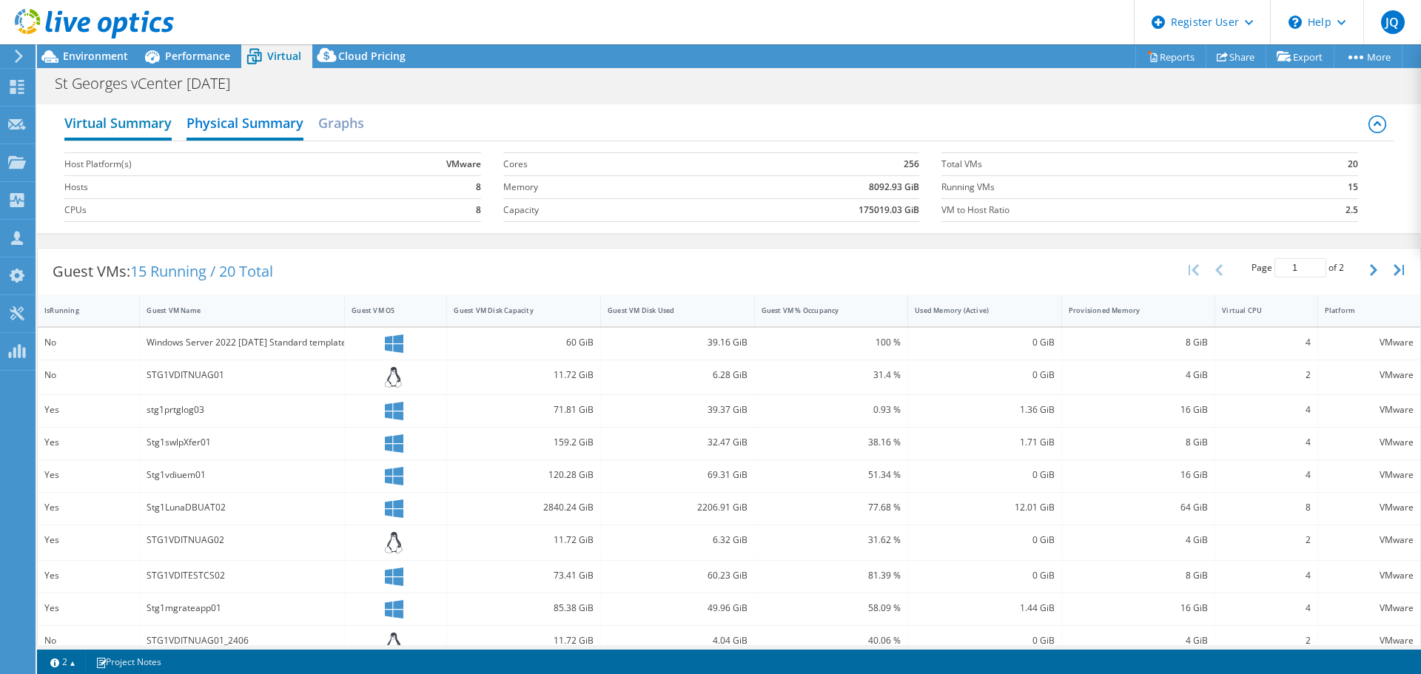
click at [147, 115] on h2 "Virtual Summary" at bounding box center [117, 124] width 107 height 33
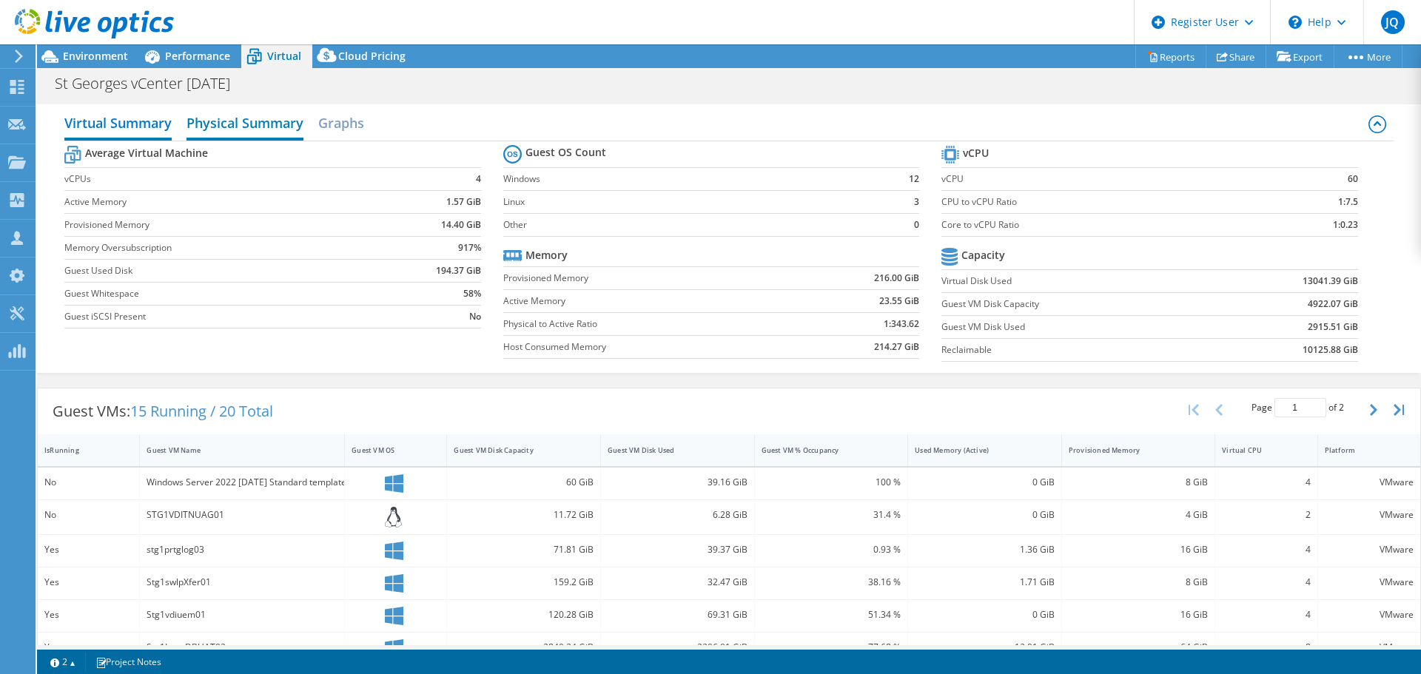
click at [265, 127] on h2 "Physical Summary" at bounding box center [244, 124] width 117 height 33
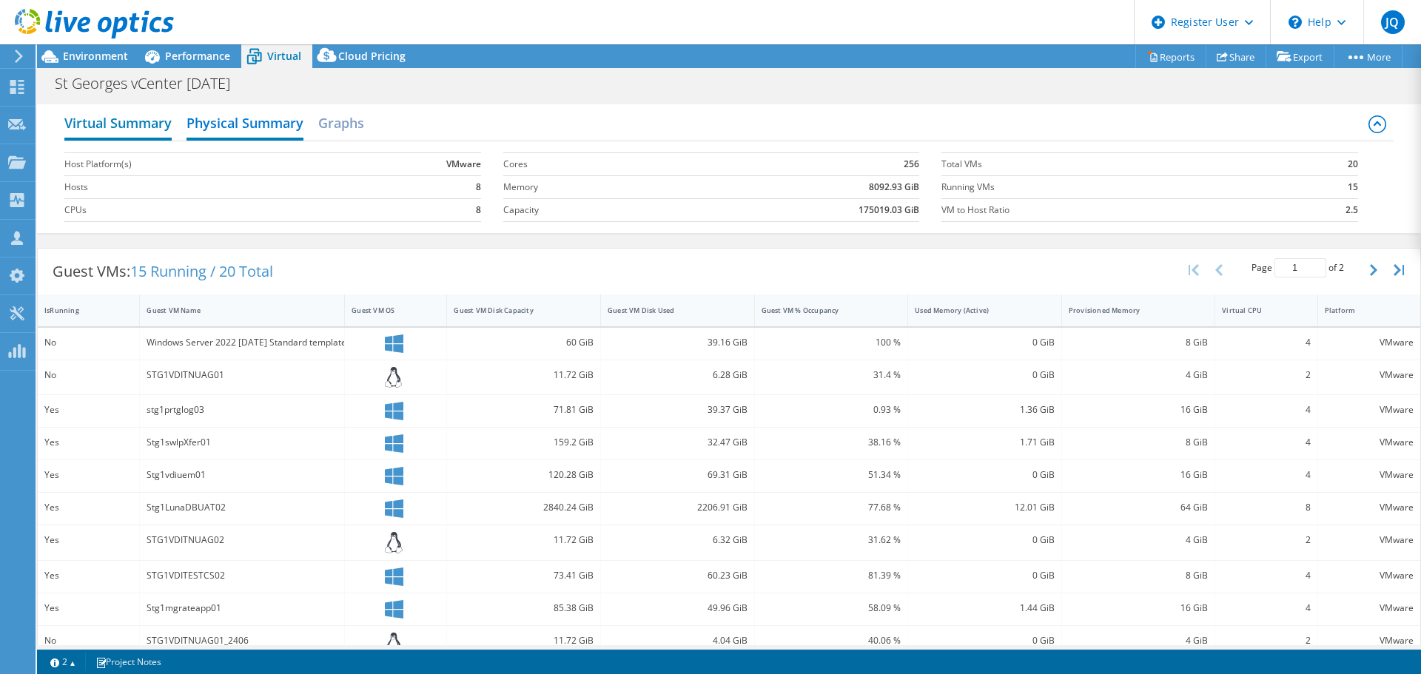
click at [163, 124] on h2 "Virtual Summary" at bounding box center [117, 124] width 107 height 33
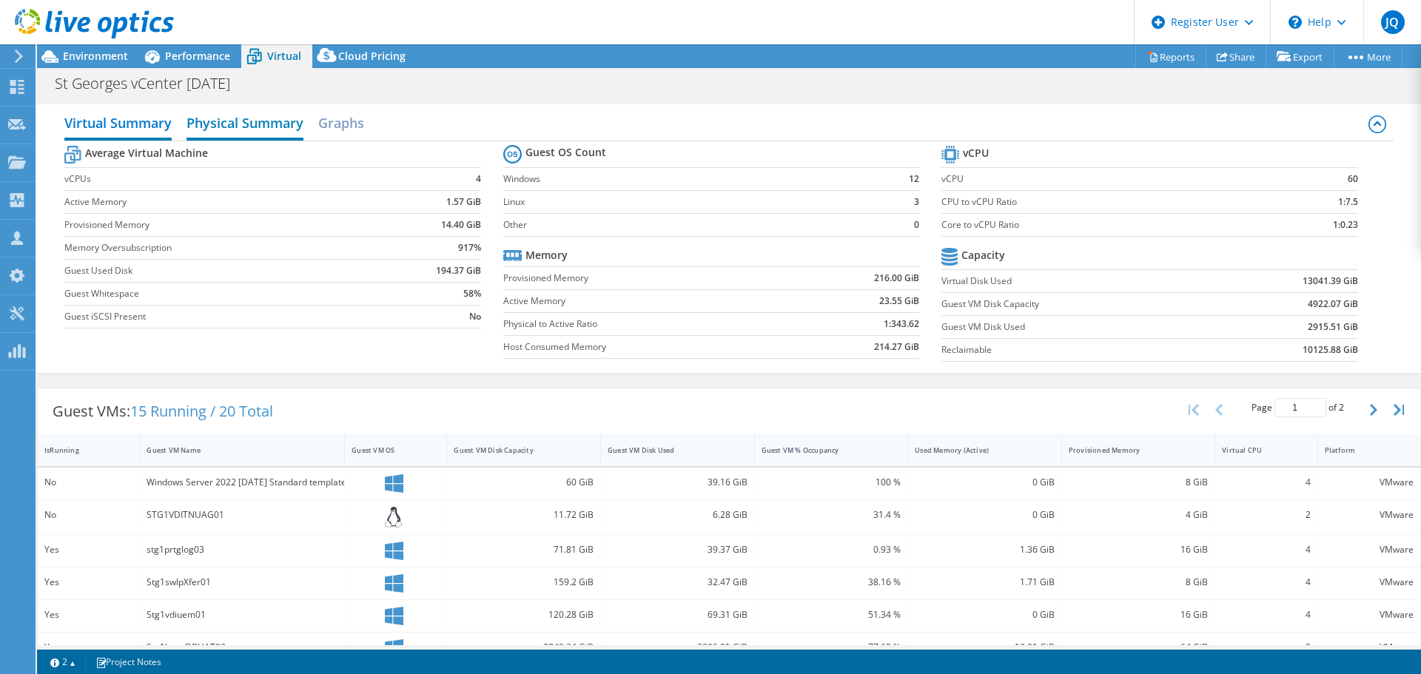
click at [226, 122] on h2 "Physical Summary" at bounding box center [244, 124] width 117 height 33
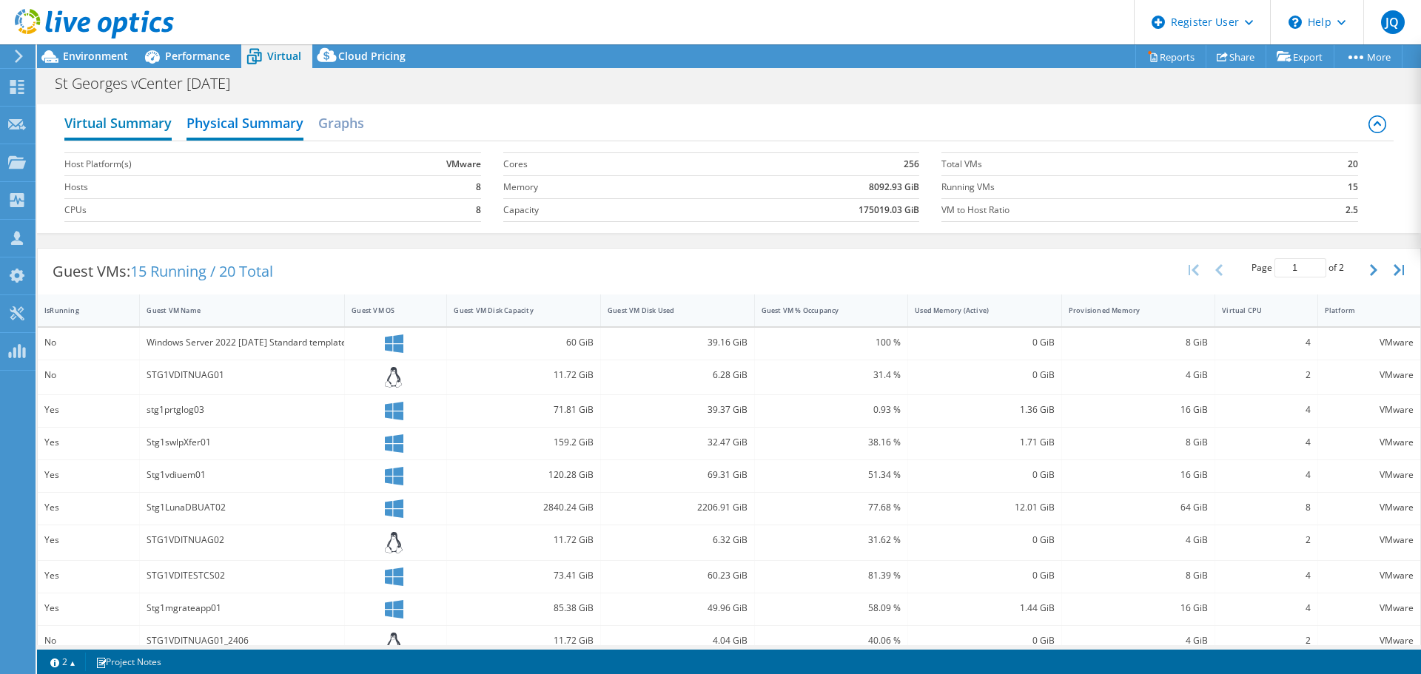
click at [161, 124] on h2 "Virtual Summary" at bounding box center [117, 124] width 107 height 33
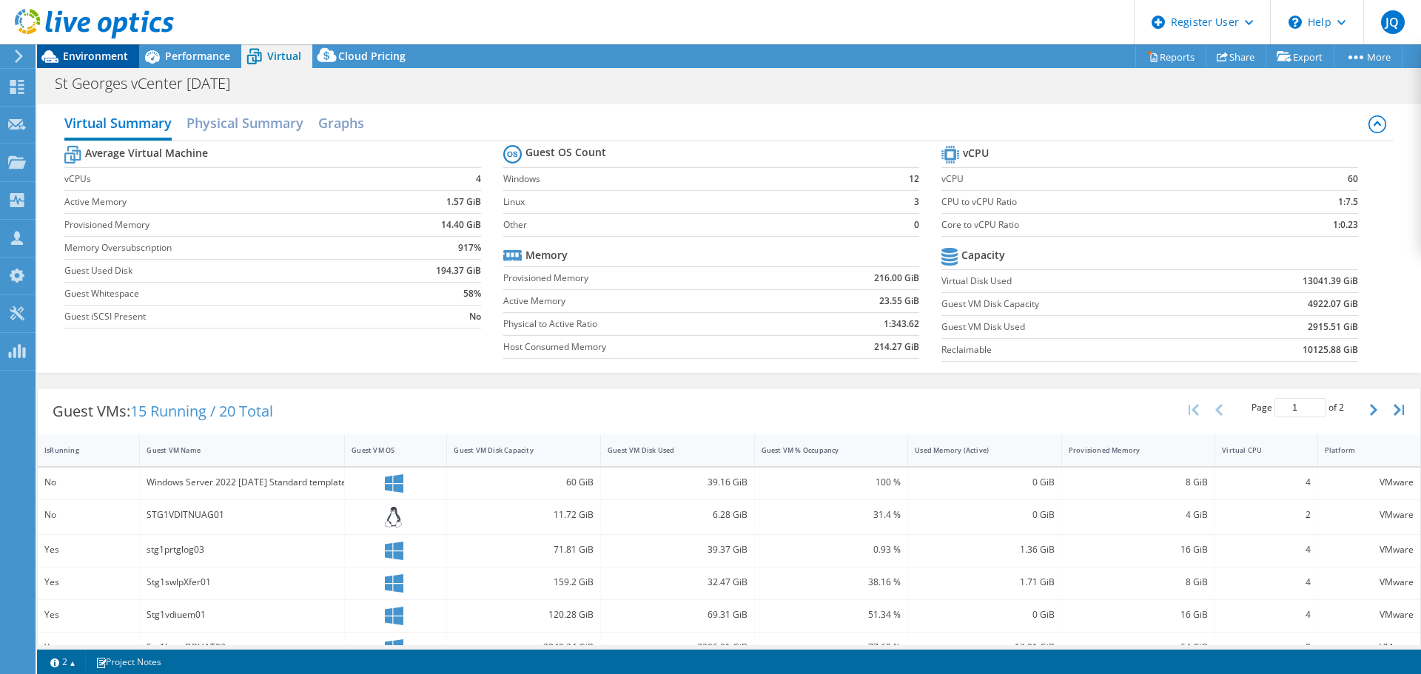
click at [114, 50] on span "Environment" at bounding box center [95, 56] width 65 height 14
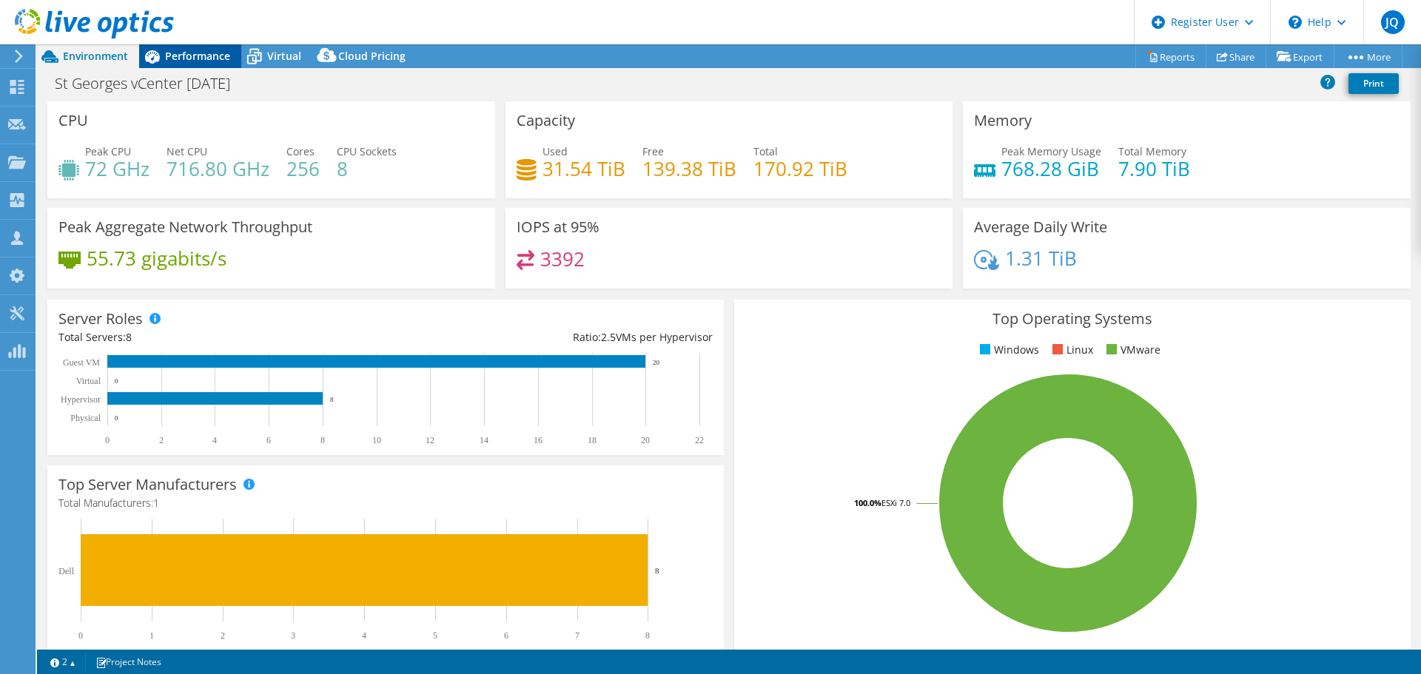
click at [164, 50] on icon at bounding box center [152, 57] width 26 height 26
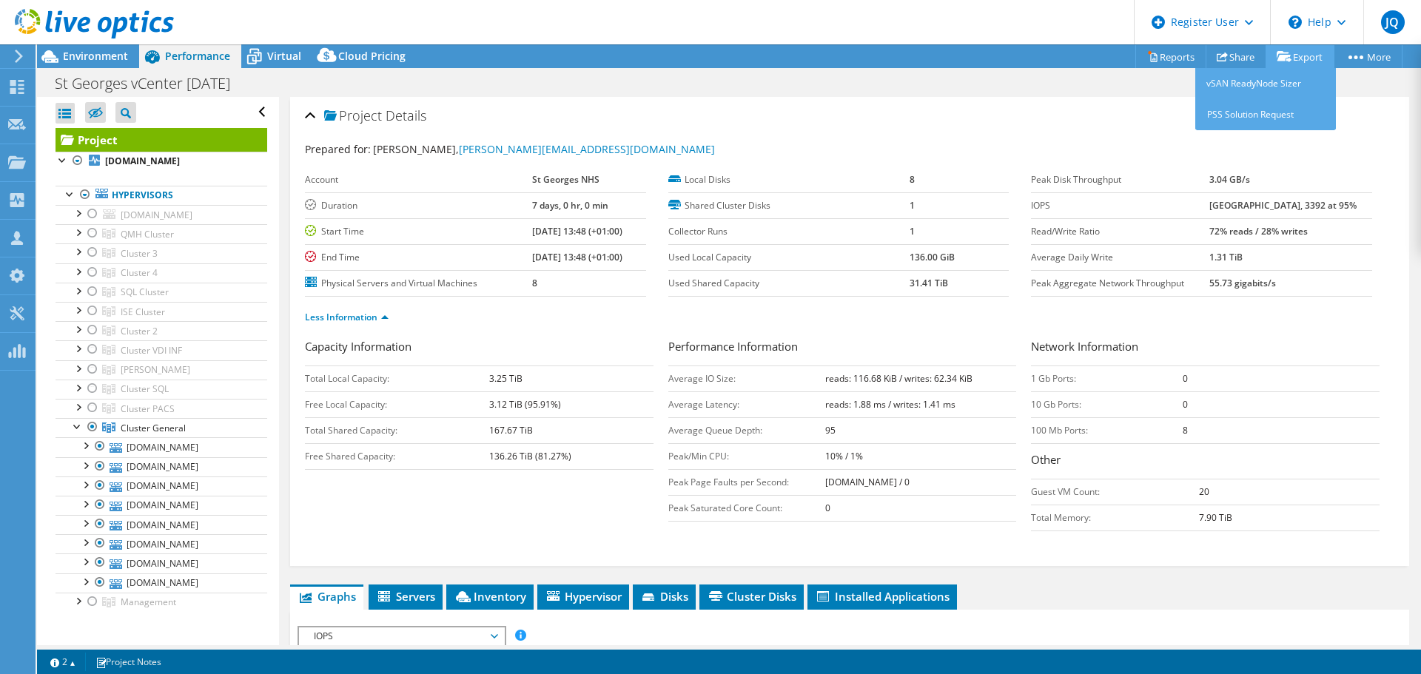
click at [1302, 58] on link "Export" at bounding box center [1299, 56] width 69 height 23
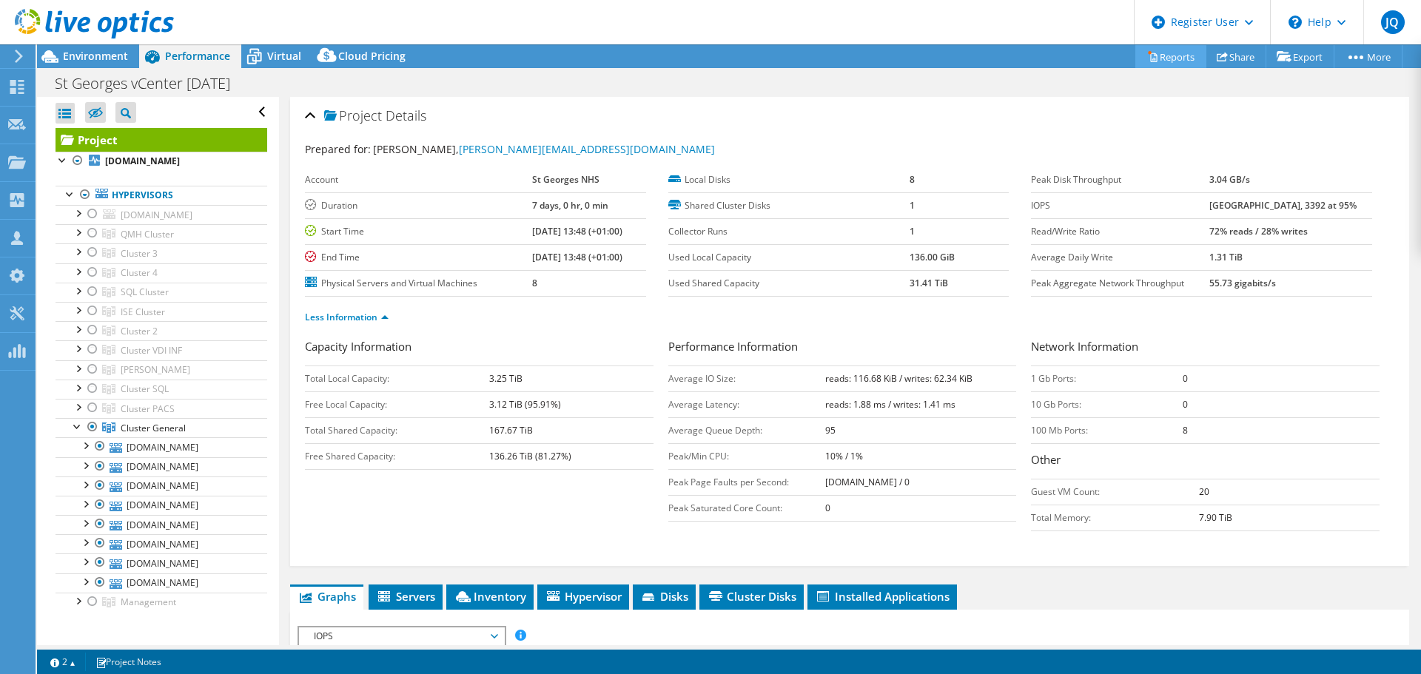
click at [1177, 56] on link "Reports" at bounding box center [1170, 56] width 71 height 23
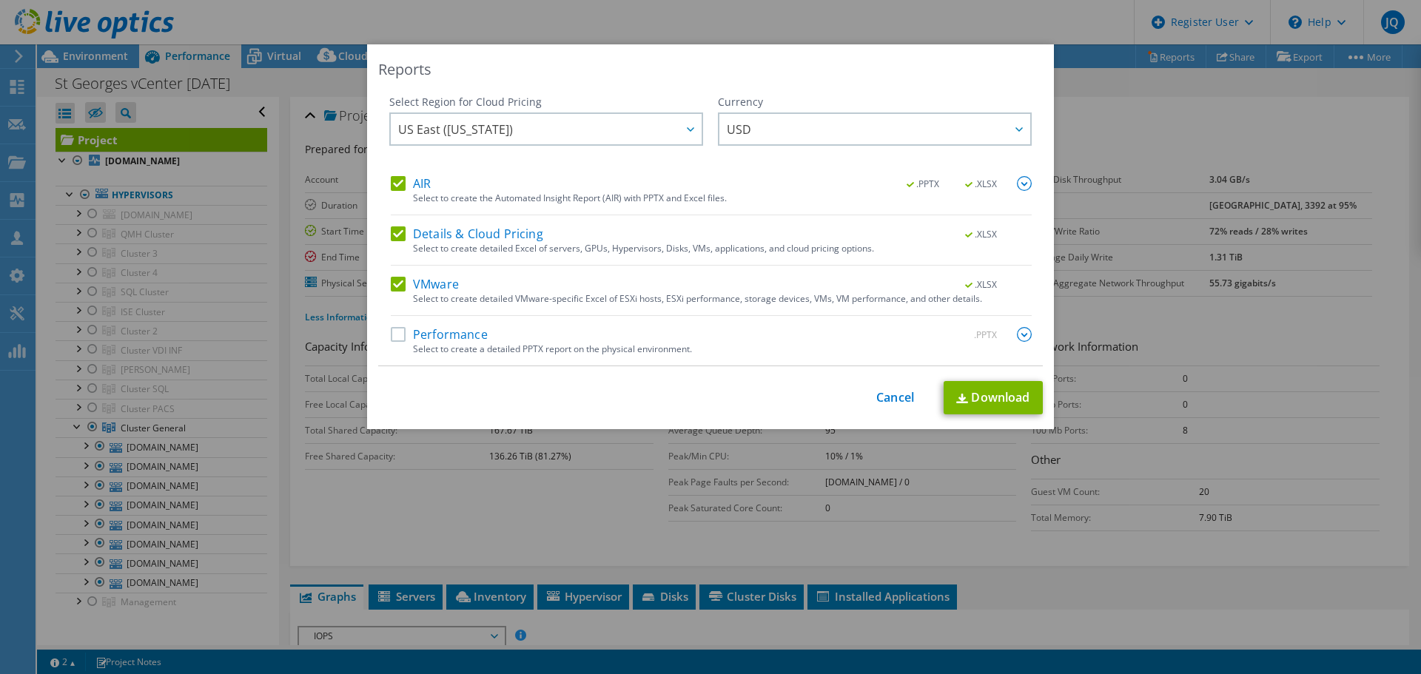
click at [401, 184] on label "AIR" at bounding box center [411, 183] width 40 height 15
click at [0, 0] on input "AIR" at bounding box center [0, 0] width 0 height 0
click at [457, 128] on span "US East ([US_STATE])" at bounding box center [455, 132] width 115 height 23
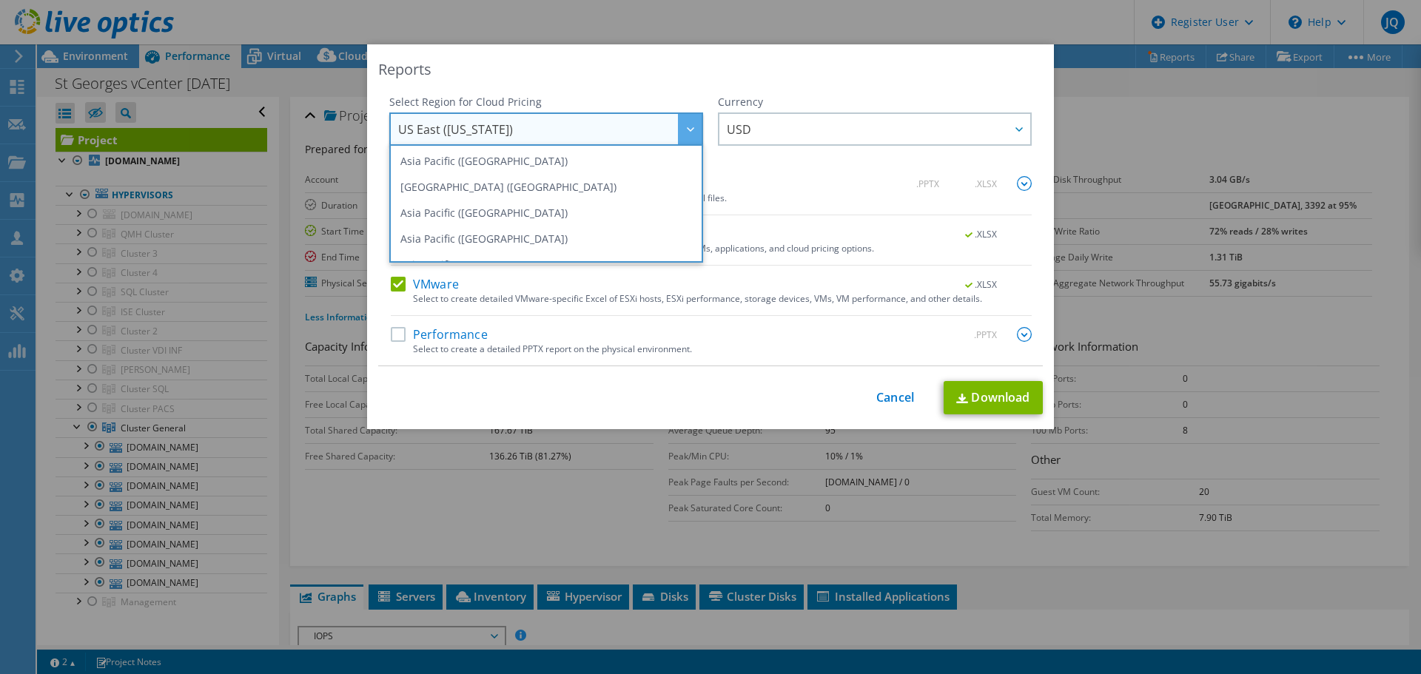
click at [734, 224] on div "AIR .PPTX .XLSX Select to create the Automated Insight Report (AIR) with PPTX a…" at bounding box center [711, 270] width 641 height 189
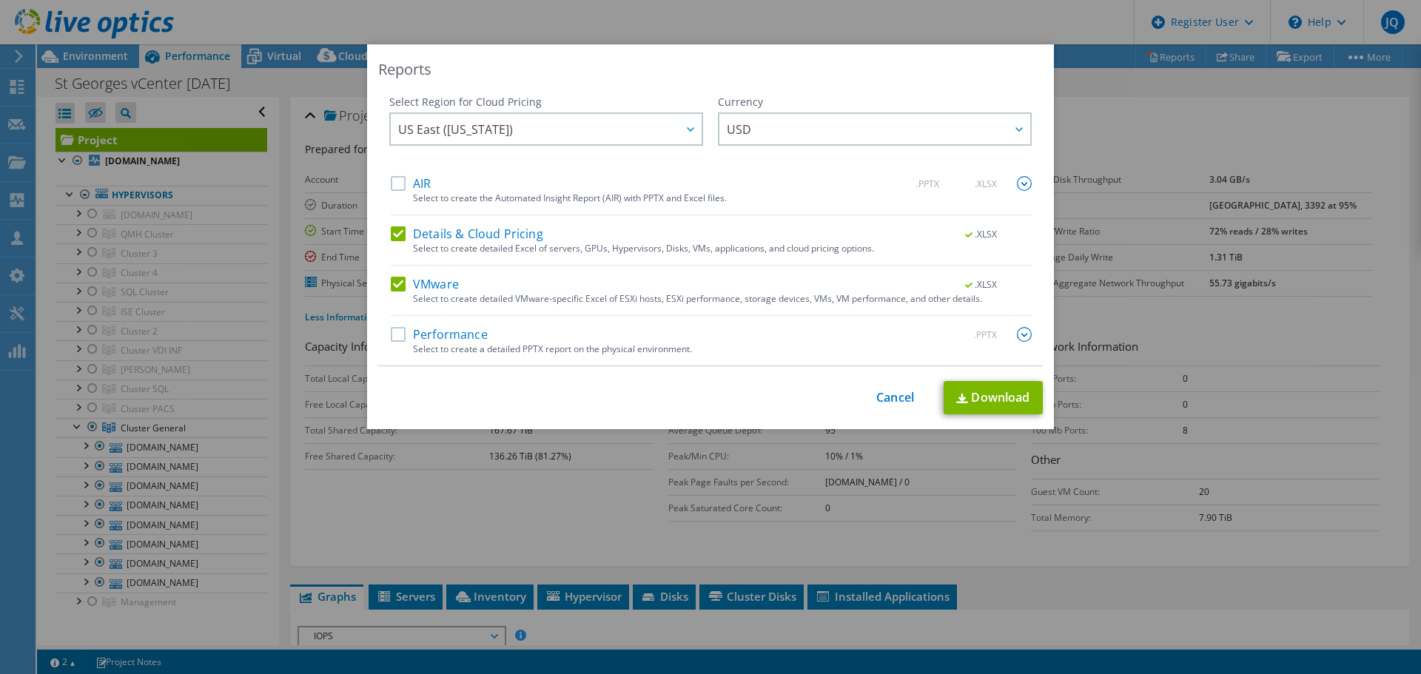
click at [475, 232] on label "Details & Cloud Pricing" at bounding box center [467, 233] width 152 height 15
click at [0, 0] on input "Details & Cloud Pricing" at bounding box center [0, 0] width 0 height 0
click at [983, 400] on link "Download" at bounding box center [993, 397] width 99 height 33
click at [909, 415] on div "Reports Select Region for Cloud Pricing Asia Pacific ([GEOGRAPHIC_DATA]) [GEOGR…" at bounding box center [710, 236] width 687 height 385
click at [909, 409] on div "This process may take a while, please wait... Cancel Download" at bounding box center [710, 397] width 665 height 33
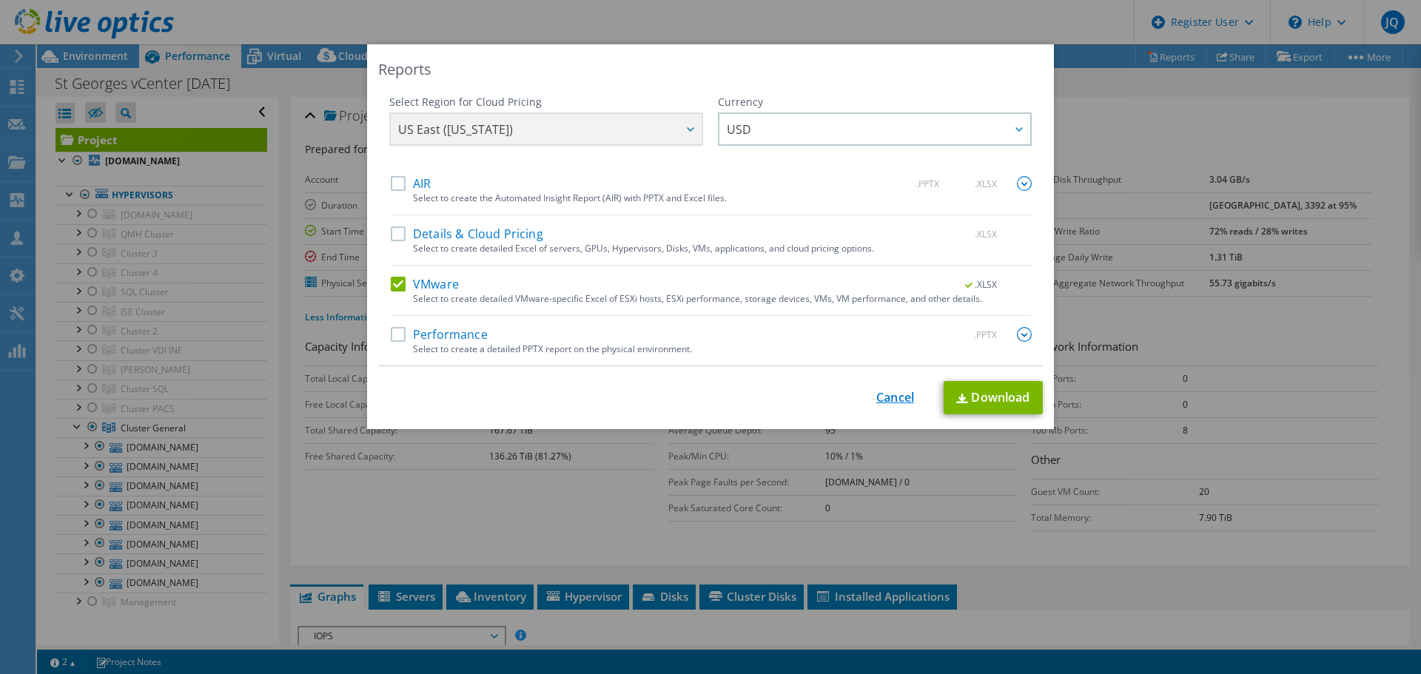
click at [905, 405] on link "Cancel" at bounding box center [895, 398] width 38 height 14
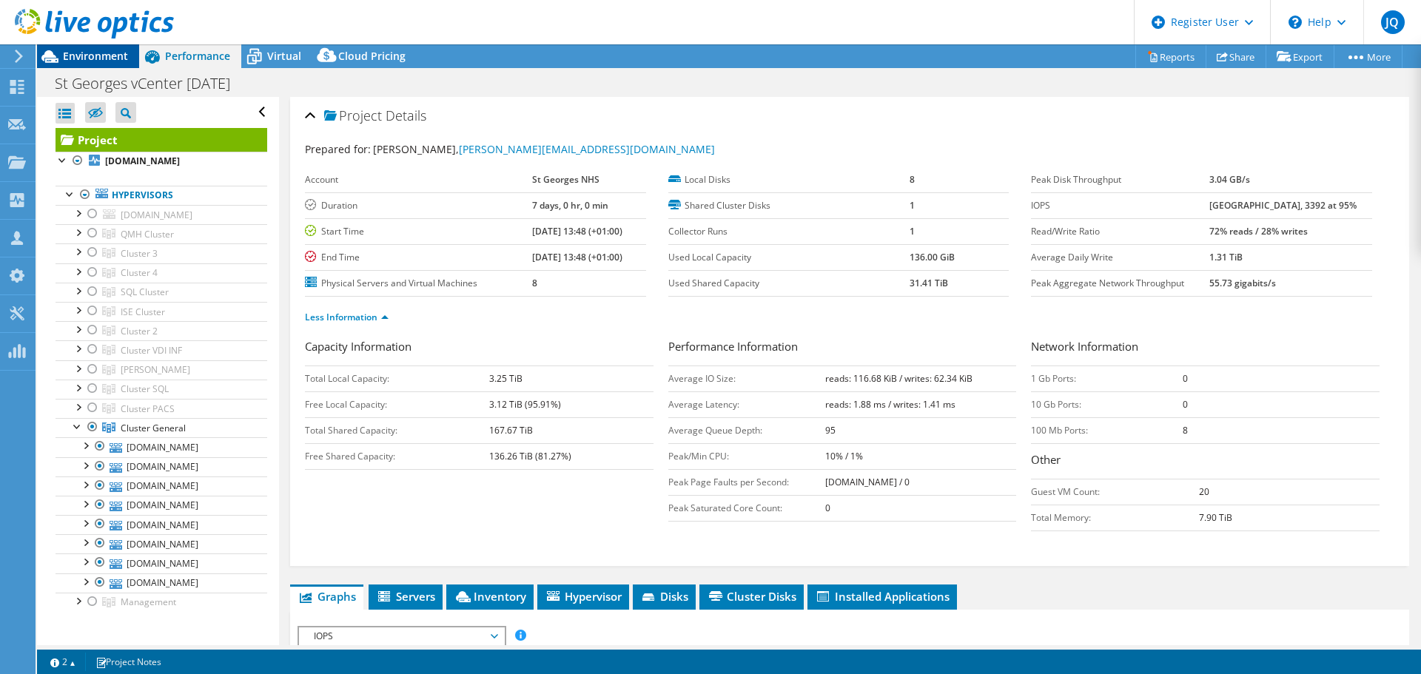
drag, startPoint x: 124, startPoint y: 59, endPoint x: 117, endPoint y: 63, distance: 8.3
click at [124, 59] on span "Environment" at bounding box center [95, 56] width 65 height 14
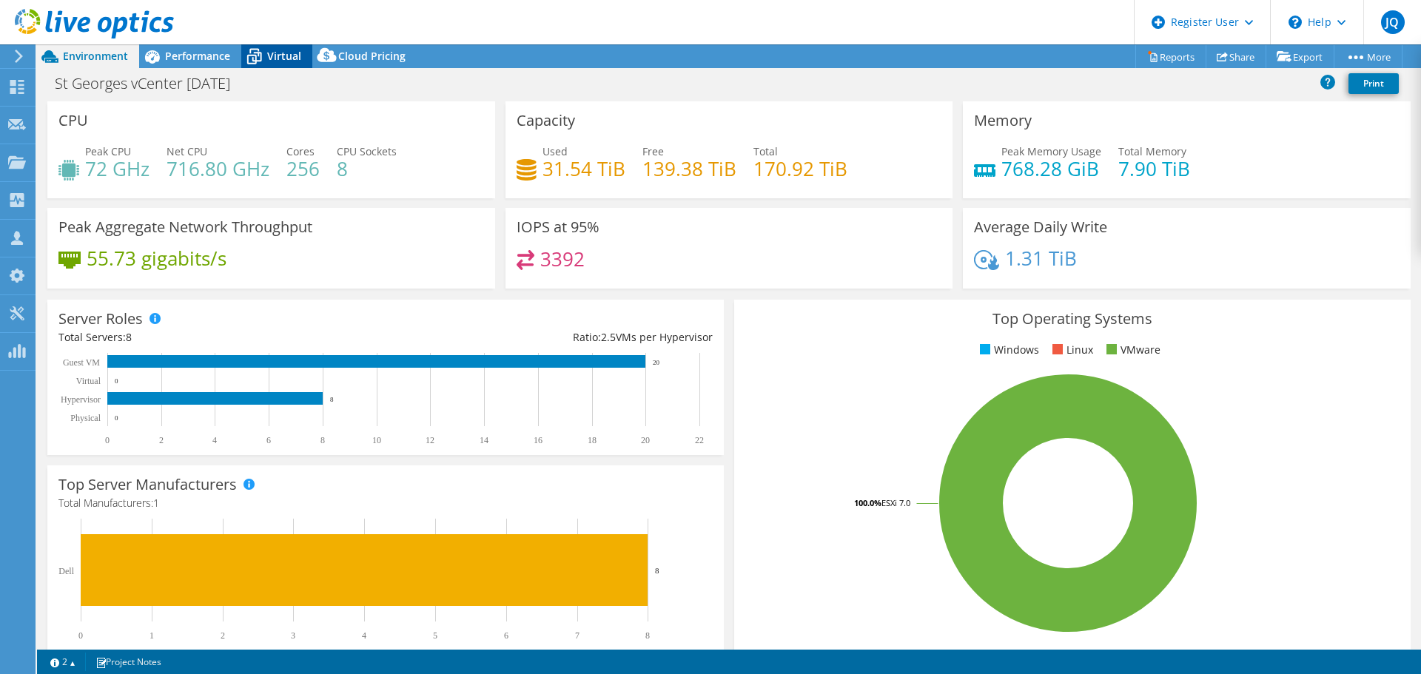
click at [271, 63] on div "Virtual" at bounding box center [276, 56] width 71 height 24
